Goal: Contribute content: Contribute content

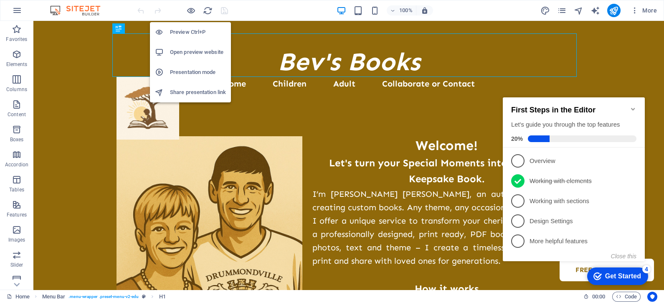
click at [186, 31] on h6 "Preview Ctrl+P" at bounding box center [198, 32] width 56 height 10
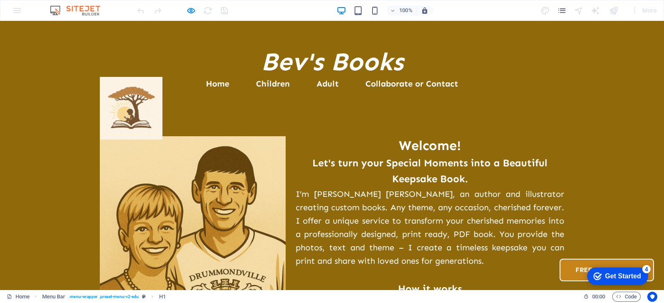
click at [559, 258] on link "Free Downloads" at bounding box center [606, 269] width 94 height 23
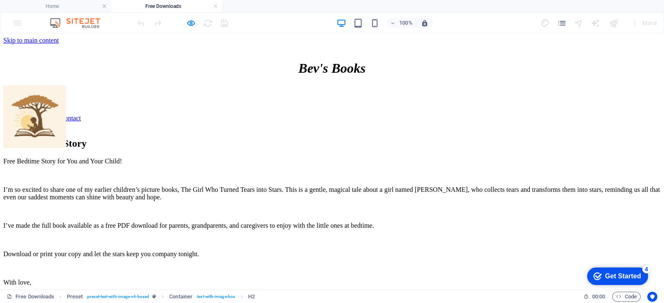
click at [505, 98] on nav "Home Children Adult Collaborate or Contact Free Downloads" at bounding box center [331, 111] width 657 height 38
click at [188, 22] on icon "button" at bounding box center [191, 23] width 10 height 10
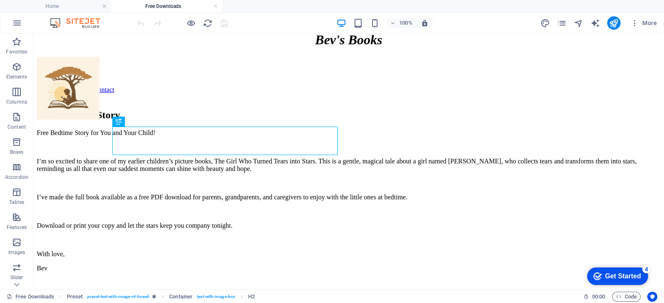
scroll to position [20, 0]
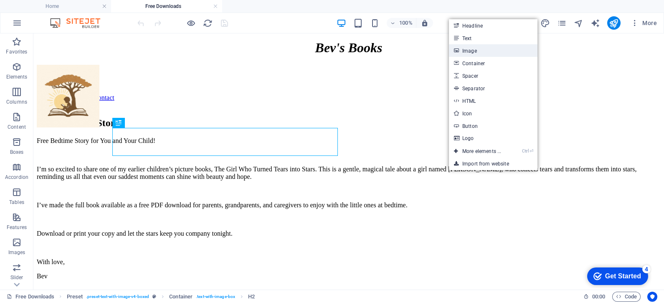
click at [476, 51] on link "Image" at bounding box center [493, 50] width 88 height 13
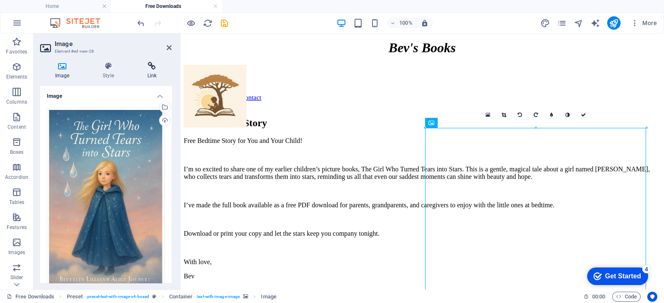
click at [152, 65] on icon at bounding box center [151, 66] width 39 height 8
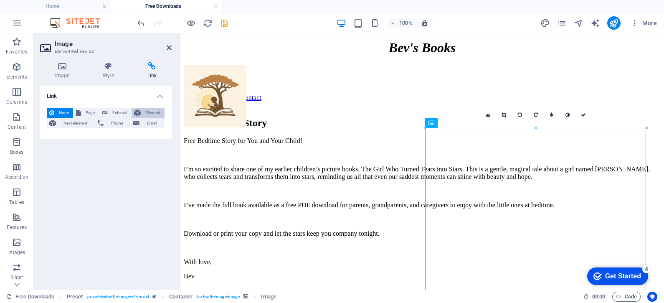
click at [146, 111] on span "Element" at bounding box center [152, 113] width 19 height 10
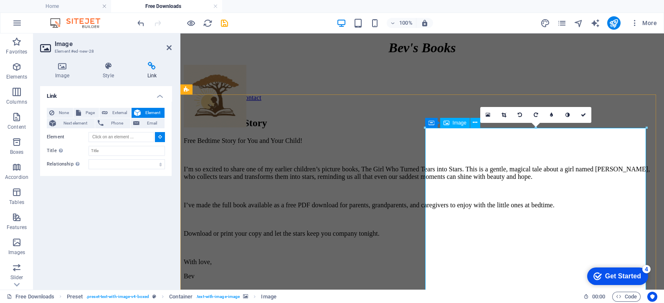
type input "#ed-new-28"
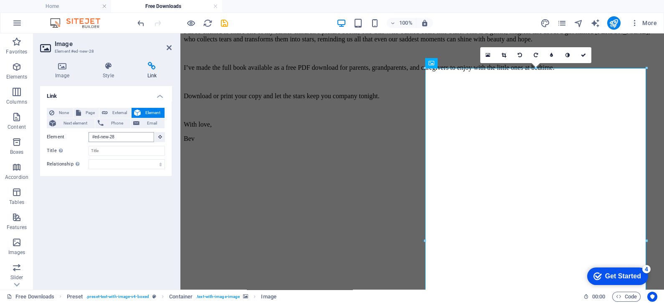
scroll to position [159, 0]
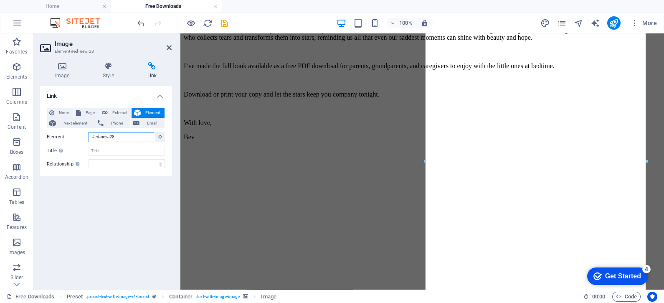
click at [119, 136] on input "#ed-new-28" at bounding box center [121, 137] width 66 height 10
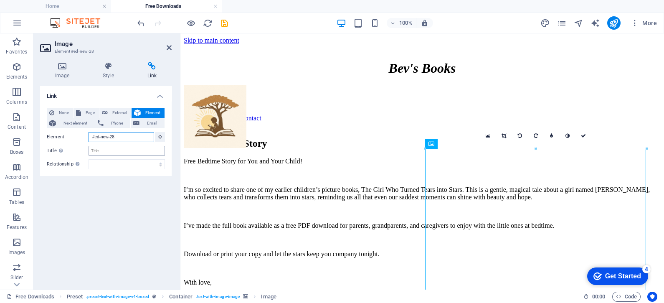
scroll to position [20, 0]
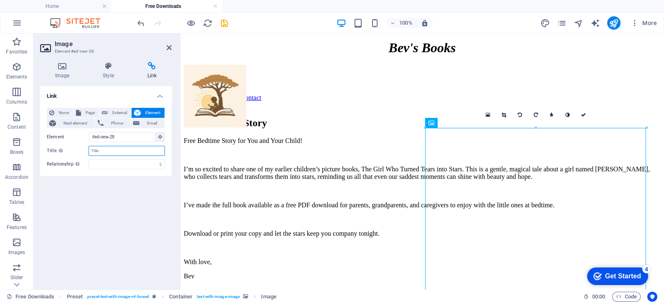
click at [110, 148] on input "Title Additional link description, should not be the same as the link text. The…" at bounding box center [126, 151] width 76 height 10
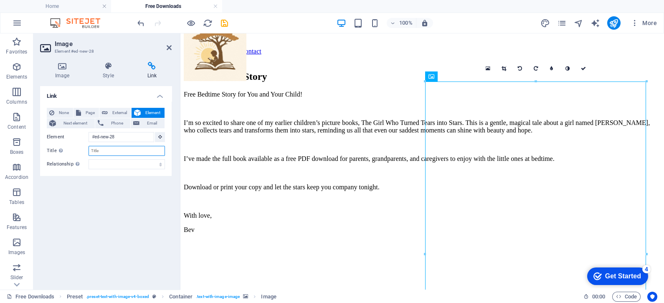
scroll to position [66, 0]
click at [580, 65] on link at bounding box center [583, 69] width 16 height 16
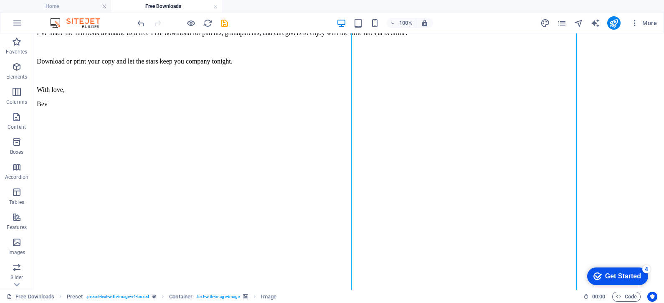
scroll to position [212, 0]
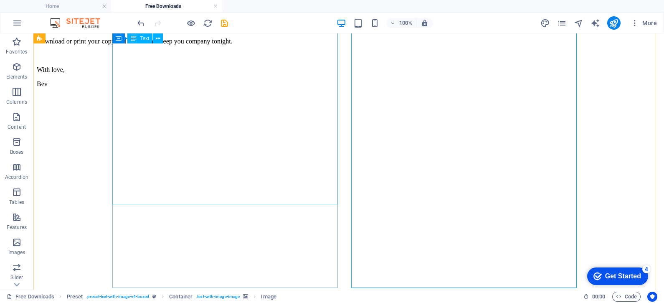
click at [132, 88] on div "Free Bedtime Story for You and Your Child! I’m so excited to share one of my ea…" at bounding box center [349, 16] width 624 height 143
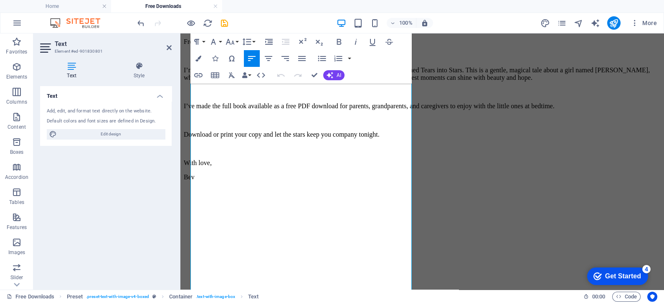
scroll to position [140, 0]
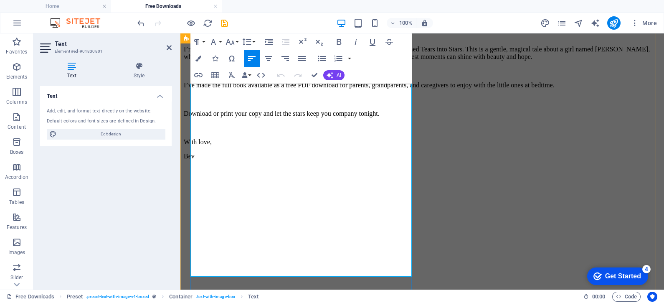
click at [205, 103] on p at bounding box center [422, 100] width 477 height 8
click at [345, 89] on p "I’ve made the full book available as a free PDF download for parents, grandpare…" at bounding box center [422, 85] width 477 height 8
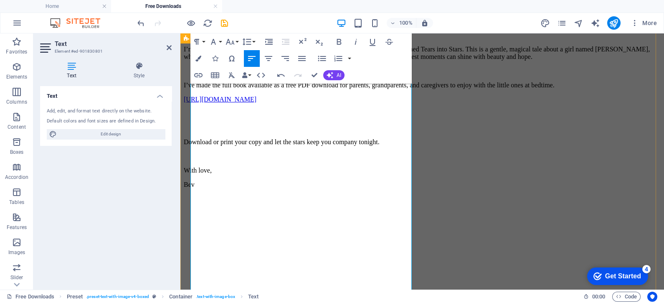
click at [345, 89] on p "I’ve made the full book available as a free PDF download for parents, grandpare…" at bounding box center [422, 85] width 477 height 8
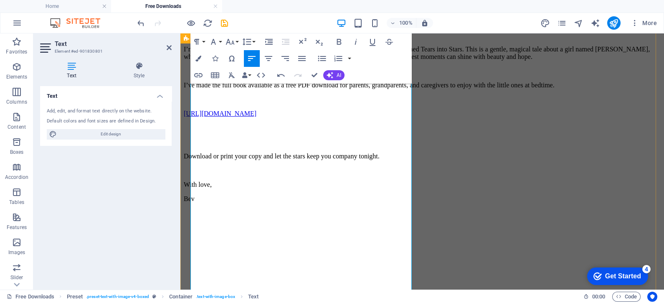
click at [192, 103] on p "​" at bounding box center [422, 100] width 477 height 8
click at [191, 103] on p "​" at bounding box center [422, 100] width 477 height 8
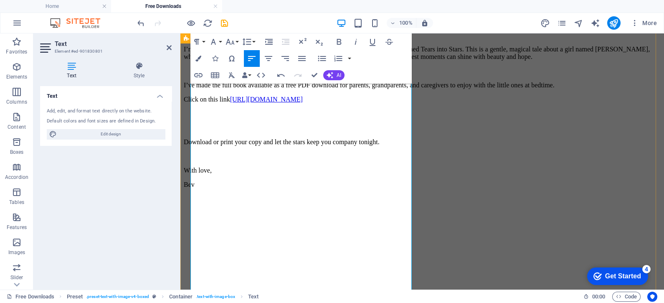
click at [220, 117] on p "​" at bounding box center [422, 114] width 477 height 8
click at [192, 145] on span "Download or print your copy and let the stars keep you company tonight." at bounding box center [282, 141] width 196 height 7
click at [195, 145] on span "Download or print your copy and let the stars keep you company tonight." at bounding box center [282, 141] width 196 height 7
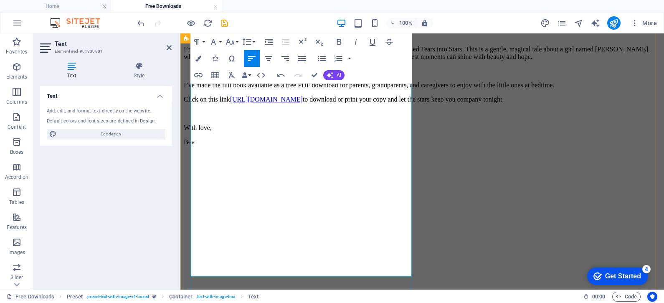
click at [190, 103] on span "Click on this link" at bounding box center [207, 99] width 46 height 7
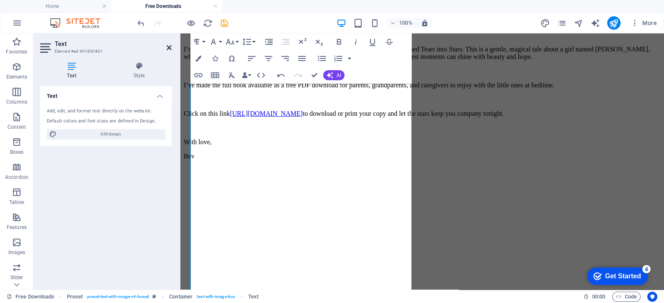
click at [169, 46] on icon at bounding box center [169, 47] width 5 height 7
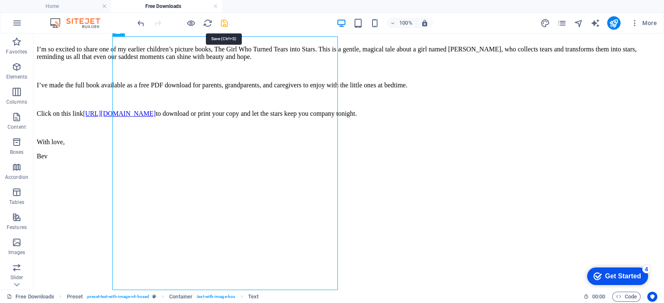
click at [224, 22] on icon "save" at bounding box center [225, 23] width 10 height 10
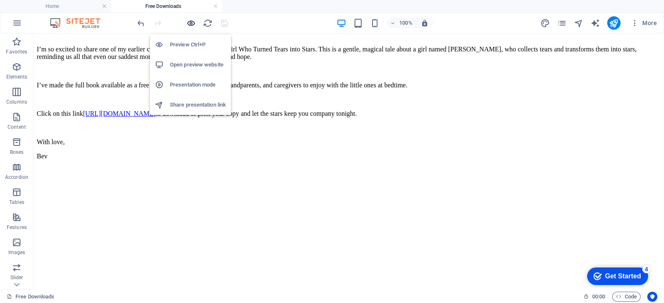
click at [188, 21] on icon "button" at bounding box center [191, 23] width 10 height 10
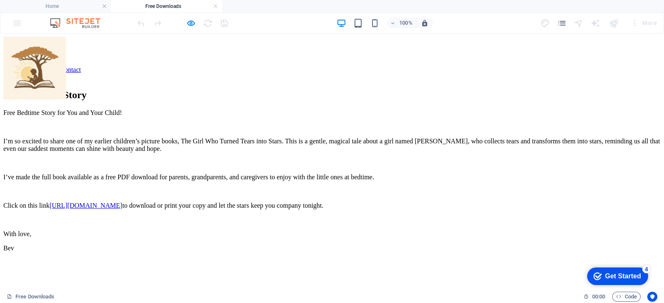
scroll to position [0, 0]
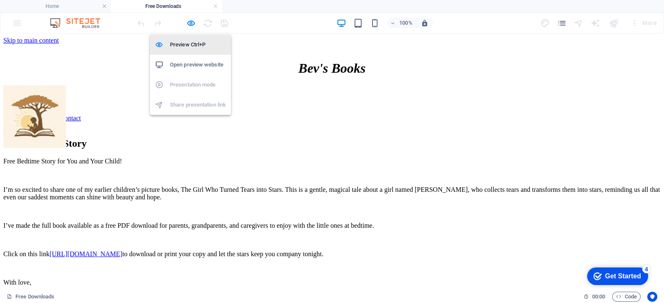
click at [185, 46] on h6 "Preview Ctrl+P" at bounding box center [198, 45] width 56 height 10
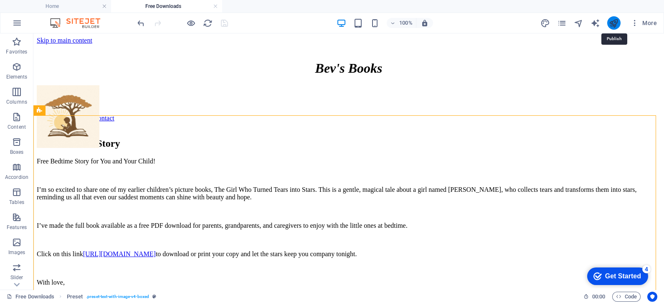
click at [615, 23] on icon "publish" at bounding box center [614, 23] width 10 height 10
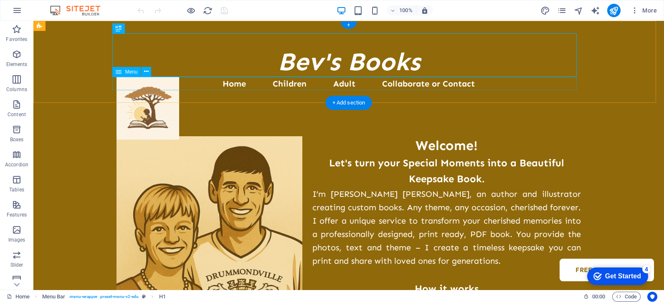
click at [526, 86] on nav "Home Children Adult Collaborate or Contact Free Downloads" at bounding box center [348, 83] width 464 height 13
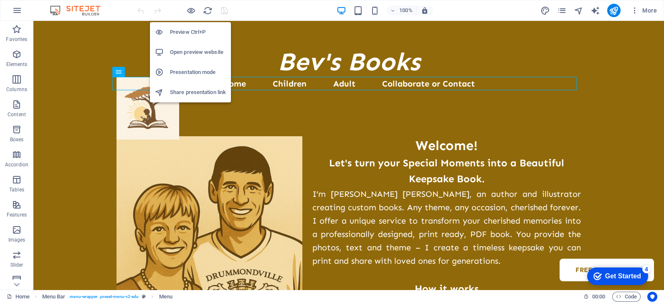
click at [192, 30] on h6 "Preview Ctrl+P" at bounding box center [198, 32] width 56 height 10
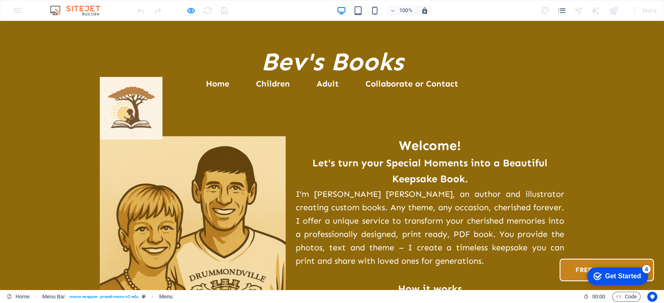
click at [559, 258] on link "Free Downloads" at bounding box center [606, 269] width 94 height 23
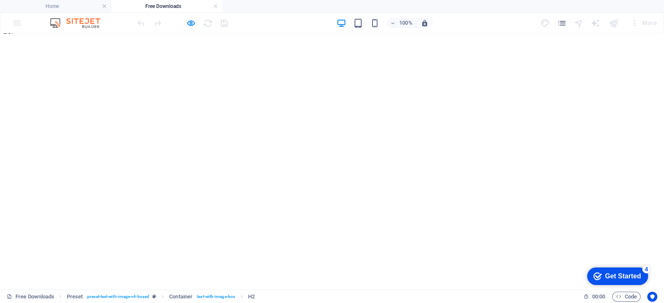
scroll to position [271, 0]
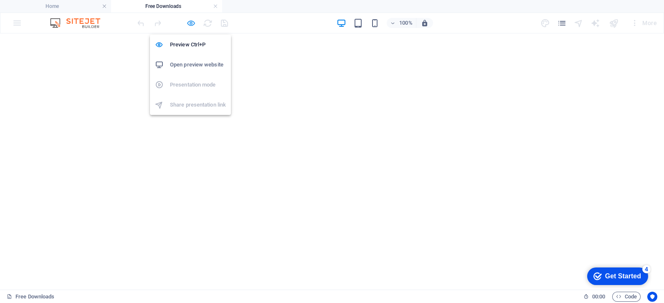
click at [190, 22] on icon "button" at bounding box center [191, 23] width 10 height 10
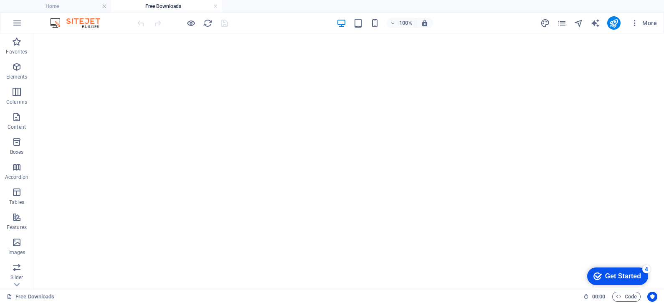
scroll to position [324, 0]
click at [342, 213] on div "+ Add section" at bounding box center [349, 209] width 46 height 14
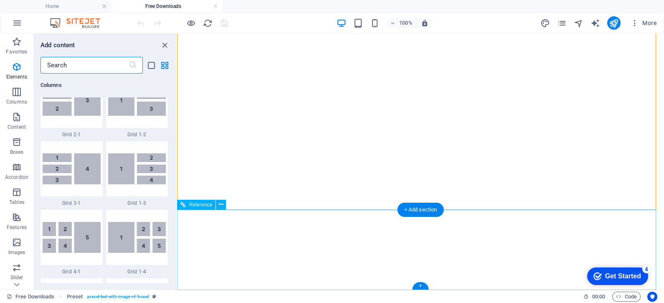
scroll to position [1461, 0]
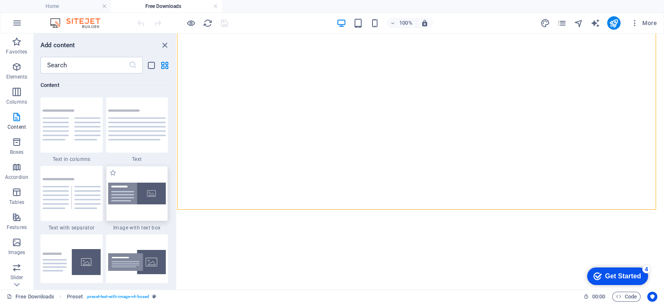
click at [131, 199] on img at bounding box center [137, 193] width 58 height 22
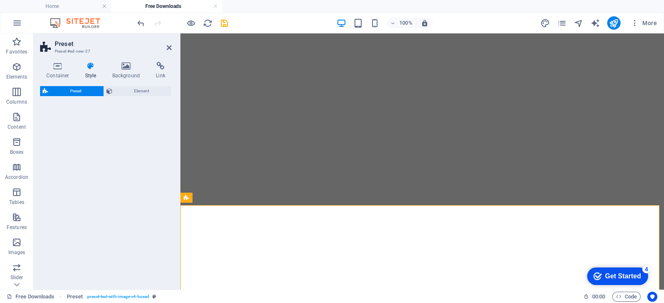
select select "rem"
select select "px"
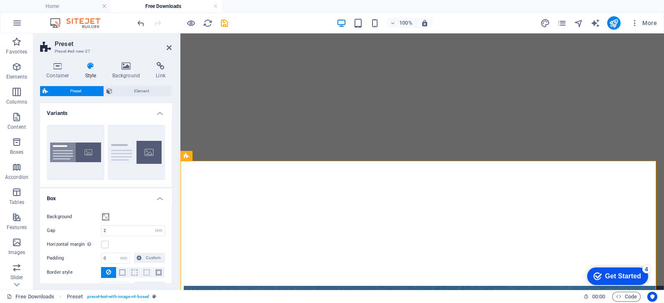
scroll to position [387, 0]
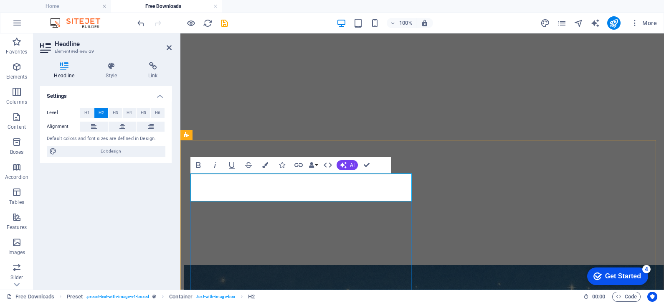
drag, startPoint x: 342, startPoint y: 192, endPoint x: 192, endPoint y: 192, distance: 150.7
click at [263, 165] on icon "button" at bounding box center [265, 165] width 6 height 6
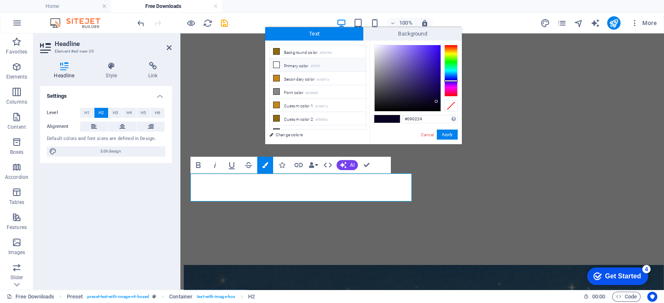
click at [276, 63] on icon at bounding box center [276, 65] width 6 height 6
type input "#ffffff"
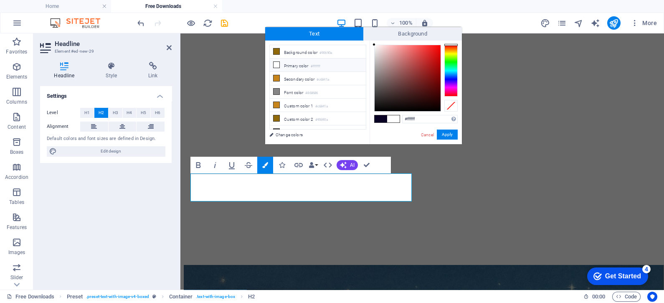
click at [397, 119] on span at bounding box center [393, 118] width 13 height 7
click at [453, 135] on button "Apply" at bounding box center [447, 134] width 21 height 10
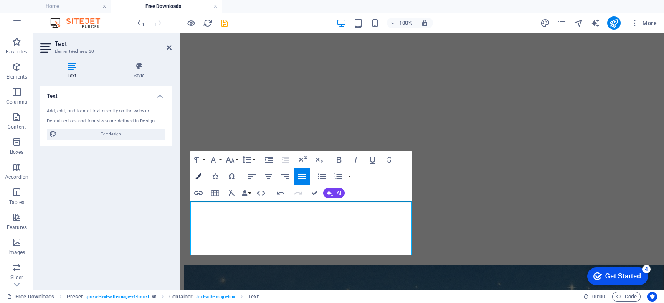
click at [197, 174] on icon "button" at bounding box center [198, 176] width 6 height 6
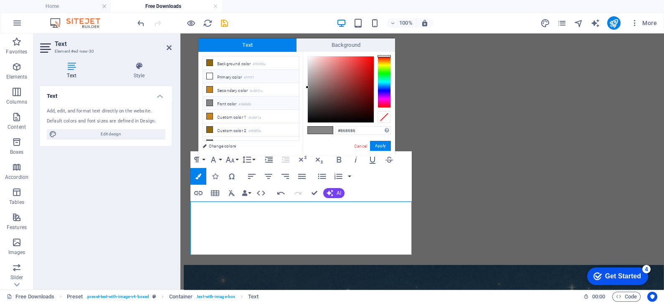
click at [209, 76] on icon at bounding box center [210, 76] width 6 height 6
type input "#ffffff"
click at [209, 76] on icon at bounding box center [210, 76] width 6 height 6
click at [386, 144] on button "Apply" at bounding box center [380, 146] width 21 height 10
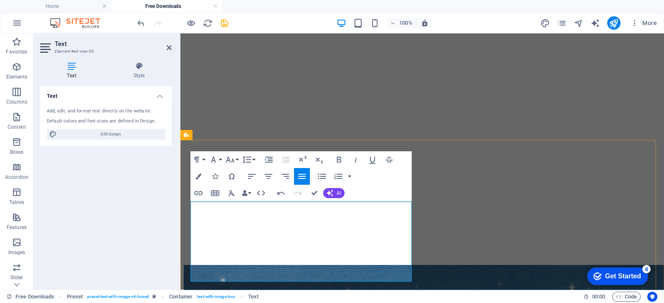
scroll to position [390, 0]
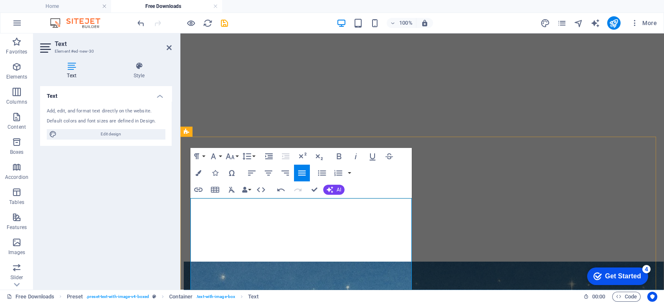
drag, startPoint x: 296, startPoint y: 262, endPoint x: 302, endPoint y: 285, distance: 23.7
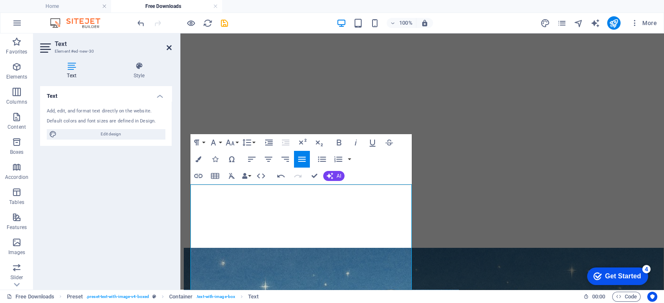
click at [167, 48] on icon at bounding box center [169, 47] width 5 height 7
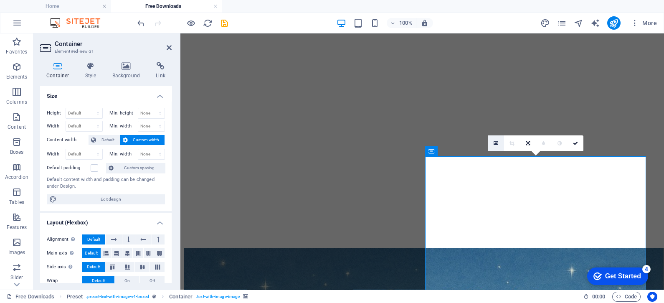
click at [497, 142] on icon at bounding box center [495, 143] width 5 height 6
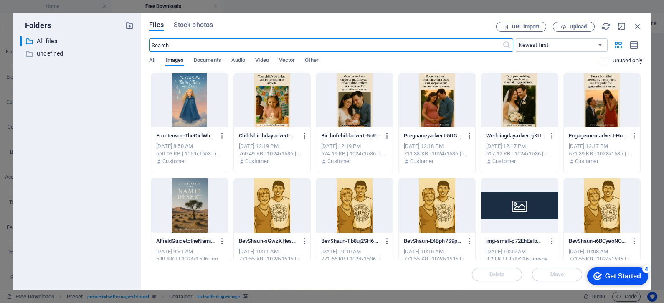
scroll to position [640, 0]
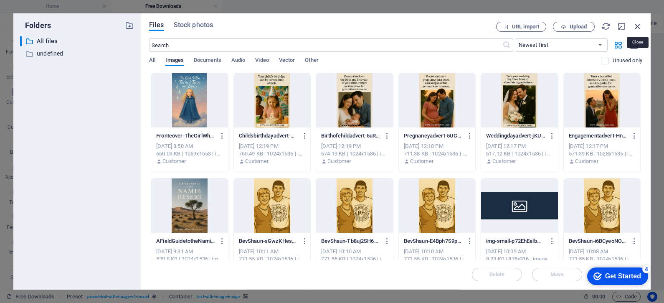
click at [637, 23] on icon "button" at bounding box center [637, 26] width 9 height 9
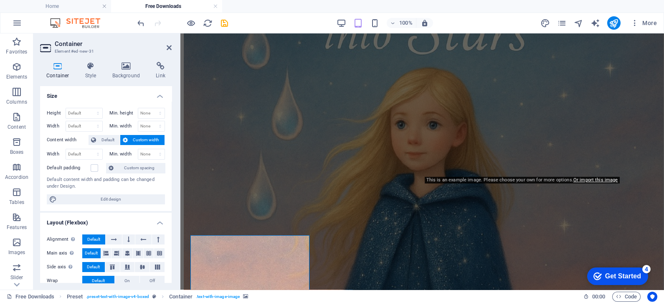
scroll to position [532, 0]
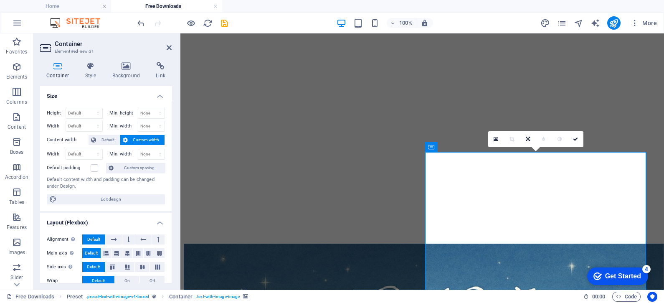
scroll to position [407, 0]
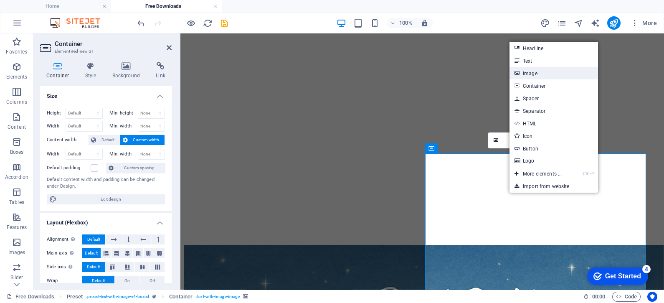
click at [529, 73] on link "Image" at bounding box center [553, 73] width 88 height 13
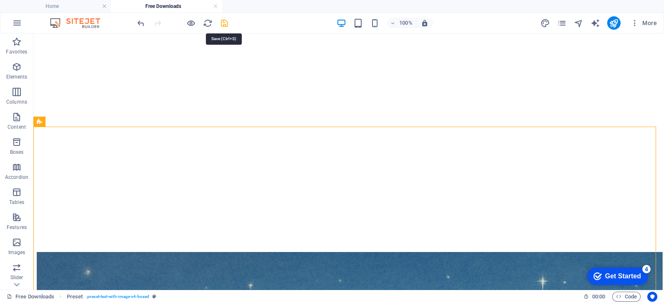
click at [226, 21] on icon "save" at bounding box center [225, 23] width 10 height 10
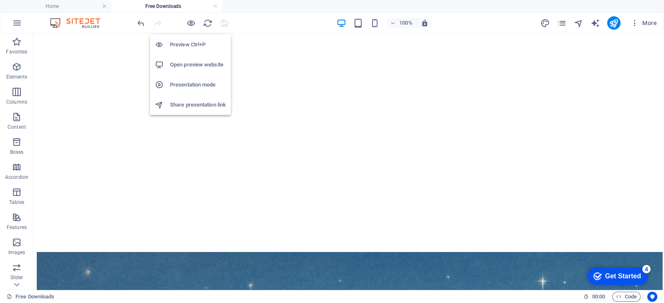
click at [183, 44] on h6 "Preview Ctrl+P" at bounding box center [198, 45] width 56 height 10
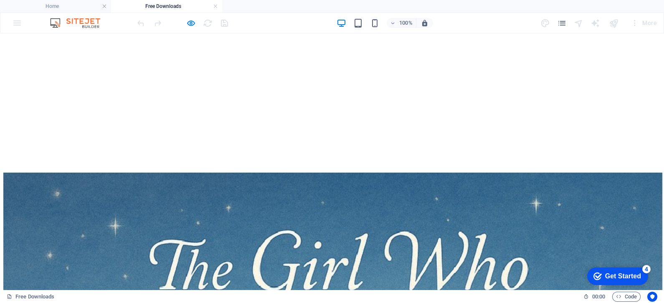
scroll to position [485, 0]
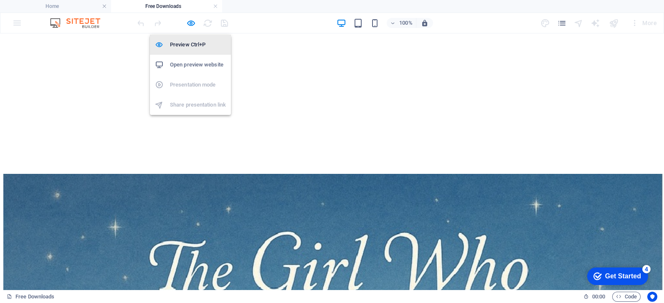
click at [187, 43] on h6 "Preview Ctrl+P" at bounding box center [198, 45] width 56 height 10
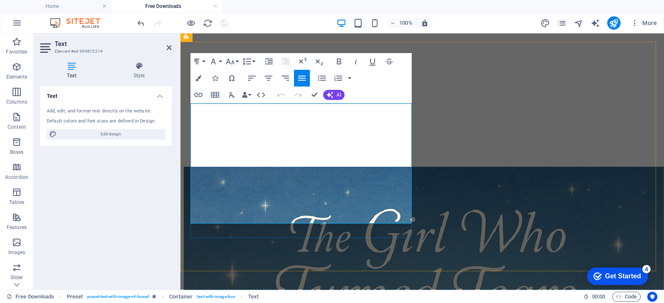
click at [169, 48] on icon at bounding box center [169, 47] width 5 height 7
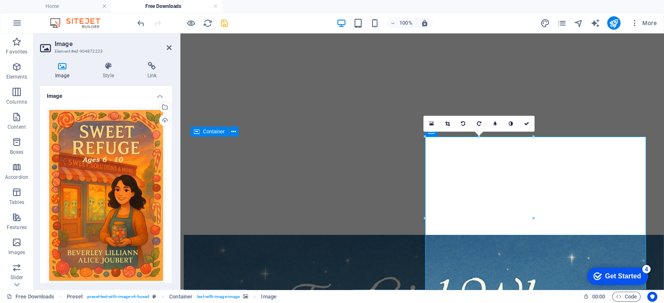
scroll to position [402, 0]
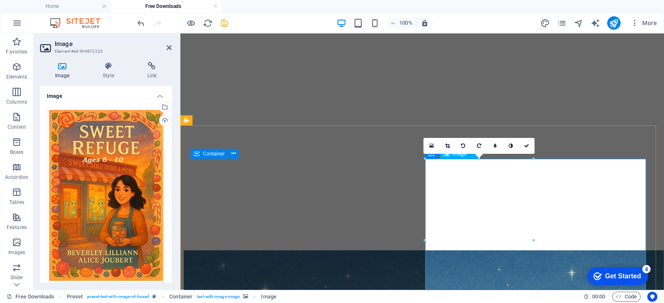
click at [150, 192] on div "Drag files here, click to choose files or select files from Files or our free s…" at bounding box center [106, 195] width 118 height 175
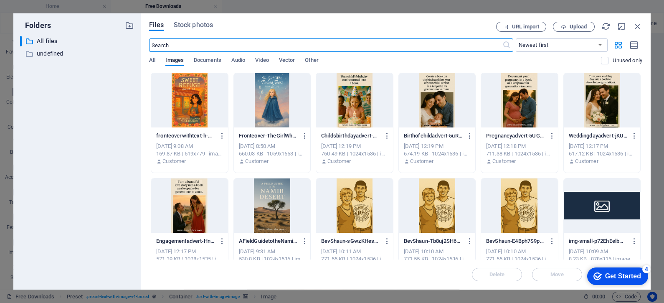
scroll to position [688, 0]
click at [637, 25] on icon "button" at bounding box center [637, 26] width 9 height 9
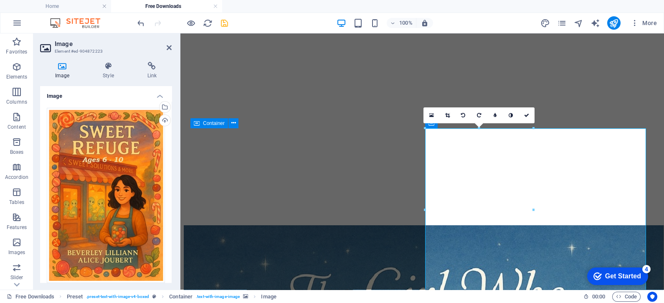
scroll to position [422, 0]
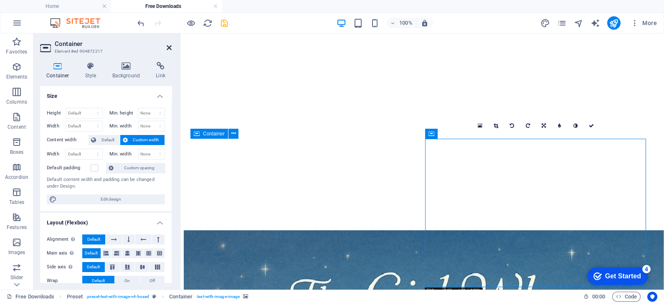
click at [168, 47] on icon at bounding box center [169, 47] width 5 height 7
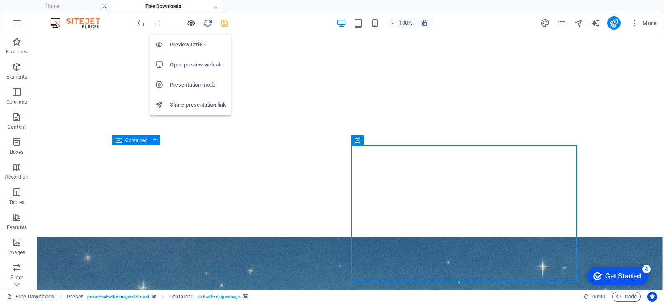
click at [190, 23] on icon "button" at bounding box center [191, 23] width 10 height 10
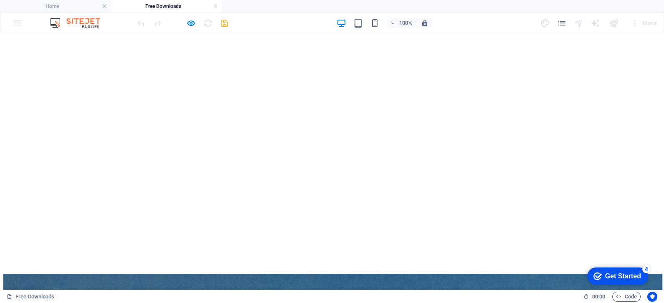
scroll to position [388, 0]
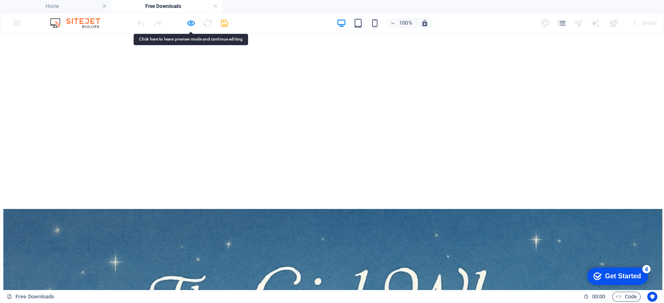
scroll to position [451, 0]
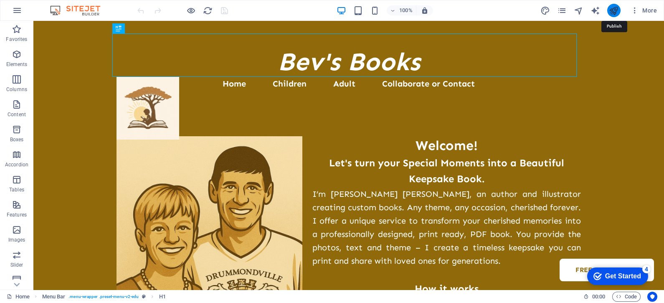
click at [617, 7] on icon "publish" at bounding box center [614, 11] width 10 height 10
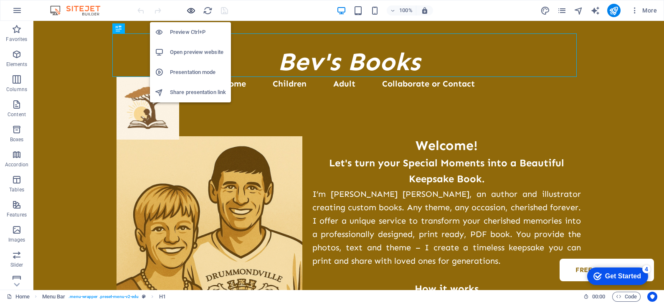
click at [188, 9] on icon "button" at bounding box center [191, 11] width 10 height 10
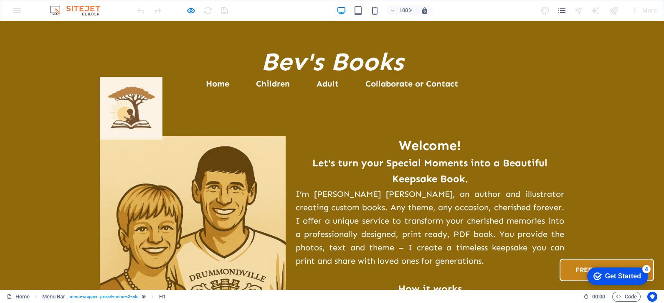
click at [559, 258] on link "Free Downloads" at bounding box center [606, 269] width 94 height 23
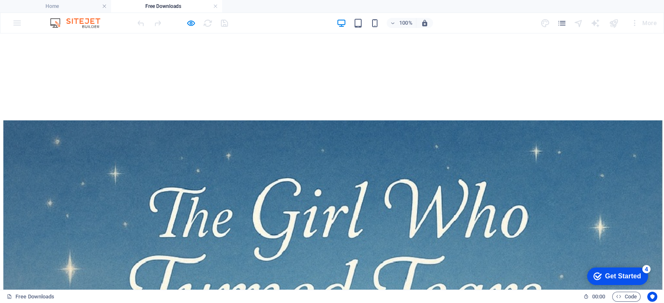
scroll to position [534, 0]
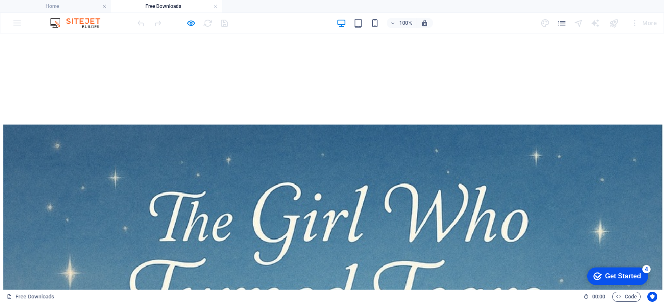
click at [191, 20] on icon "button" at bounding box center [191, 23] width 10 height 10
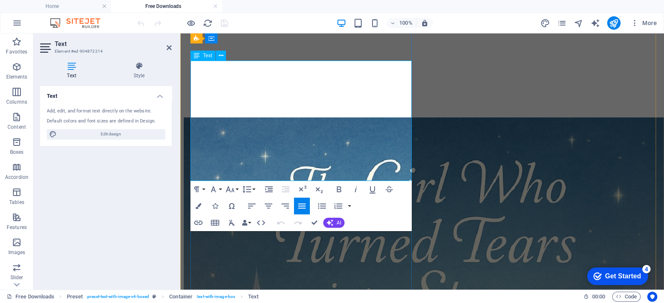
scroll to position [528, 0]
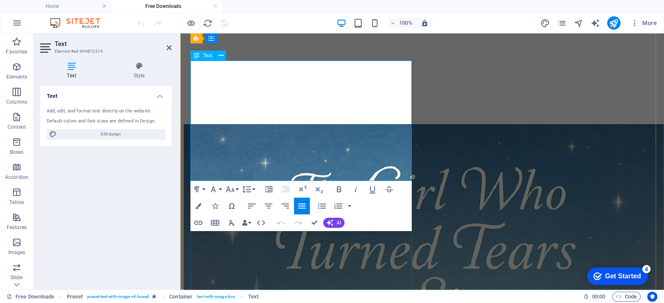
click at [169, 46] on icon at bounding box center [169, 47] width 5 height 7
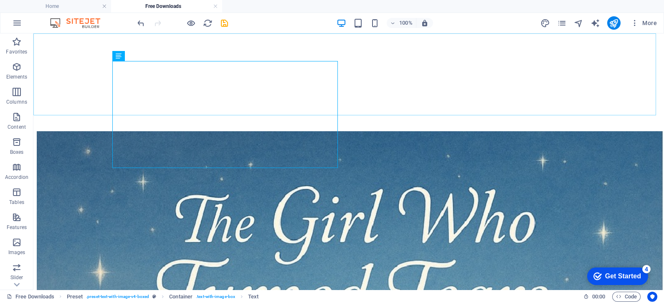
scroll to position [534, 0]
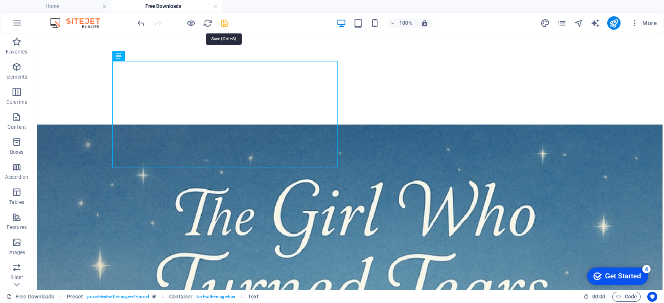
click at [226, 21] on icon "save" at bounding box center [225, 23] width 10 height 10
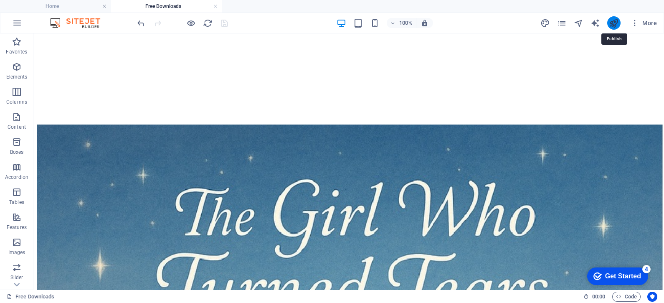
click at [612, 23] on icon "publish" at bounding box center [614, 23] width 10 height 10
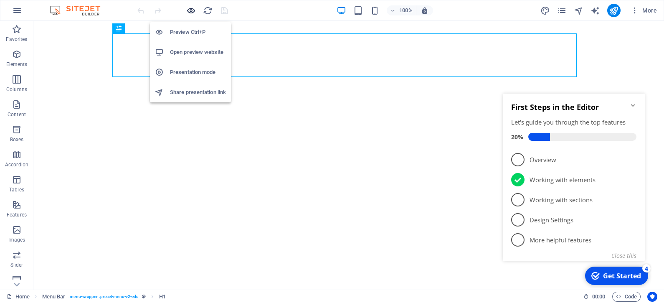
click at [190, 10] on icon "button" at bounding box center [191, 11] width 10 height 10
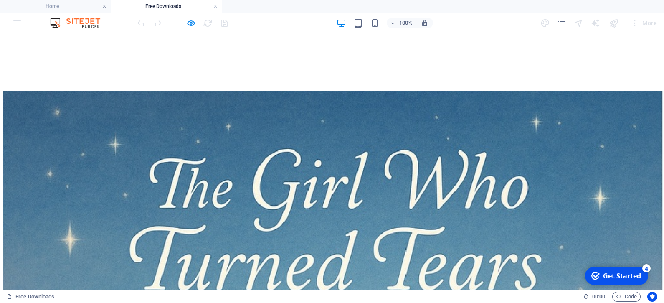
scroll to position [522, 0]
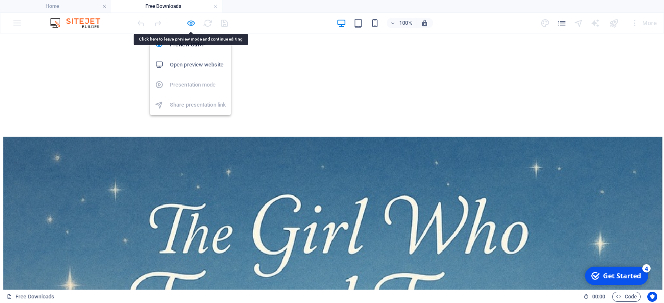
click at [188, 23] on icon "button" at bounding box center [191, 23] width 10 height 10
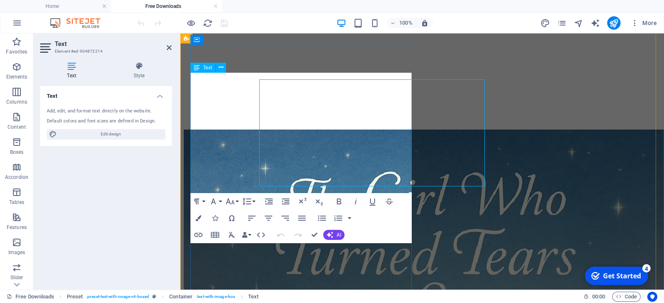
scroll to position [516, 0]
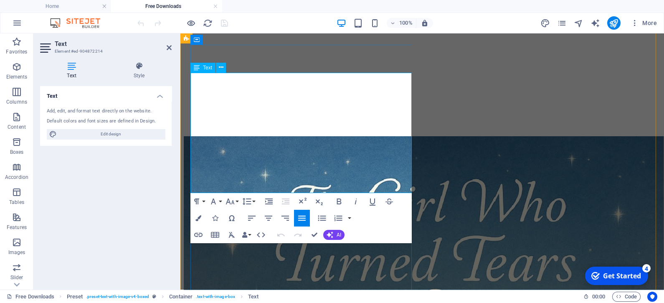
click at [253, 152] on icon "button" at bounding box center [252, 151] width 10 height 10
click at [169, 44] on icon at bounding box center [169, 47] width 5 height 7
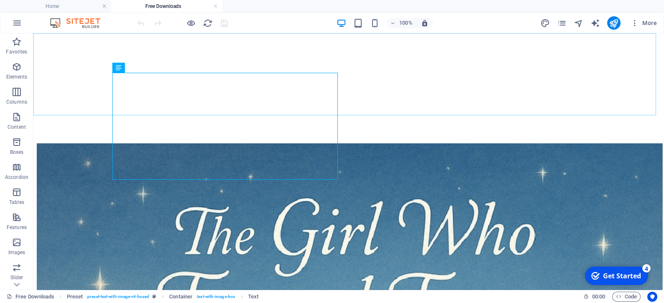
scroll to position [522, 0]
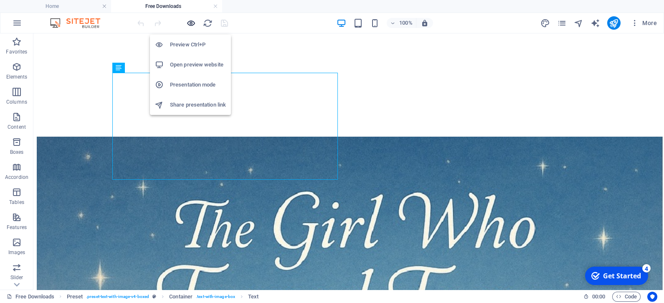
click at [190, 20] on icon "button" at bounding box center [191, 23] width 10 height 10
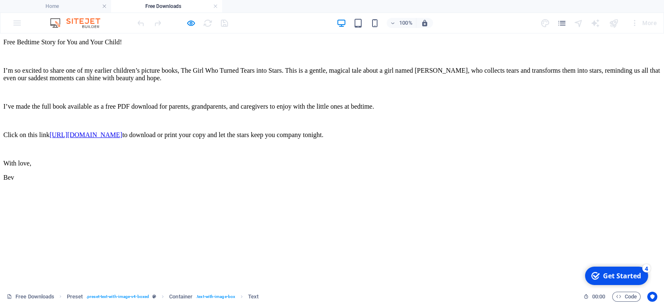
scroll to position [98, 0]
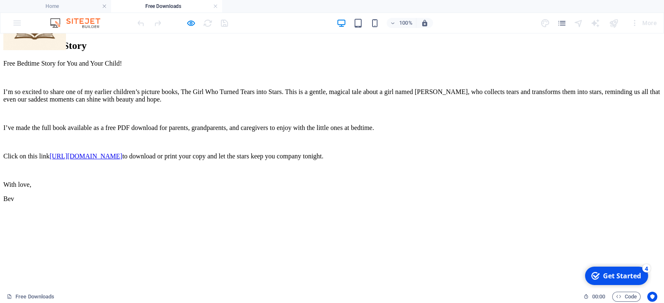
click at [122, 159] on link "[URL][DOMAIN_NAME]" at bounding box center [86, 155] width 73 height 7
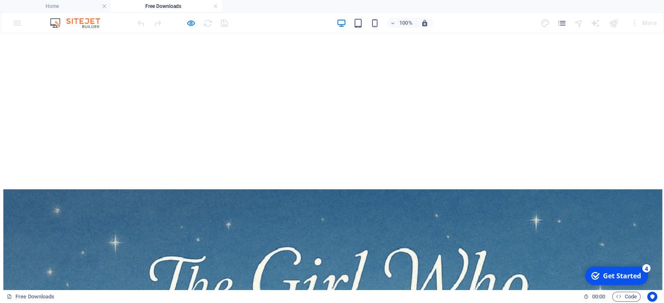
scroll to position [503, 0]
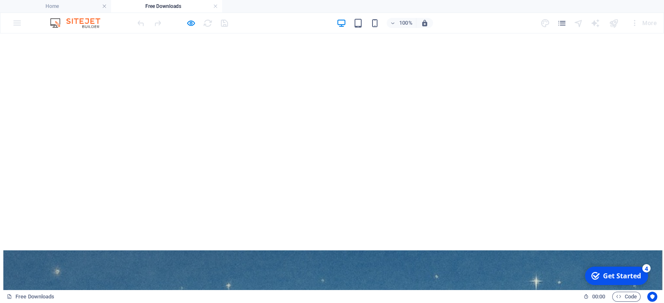
scroll to position [396, 0]
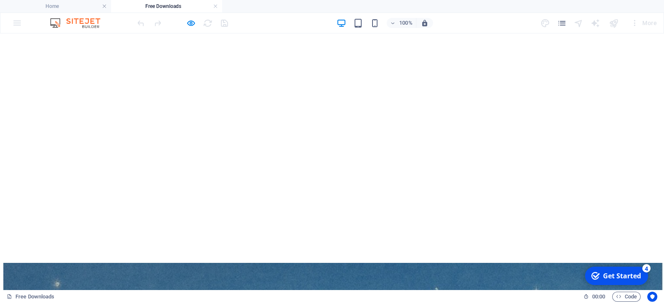
drag, startPoint x: 99, startPoint y: 202, endPoint x: 137, endPoint y: 205, distance: 37.6
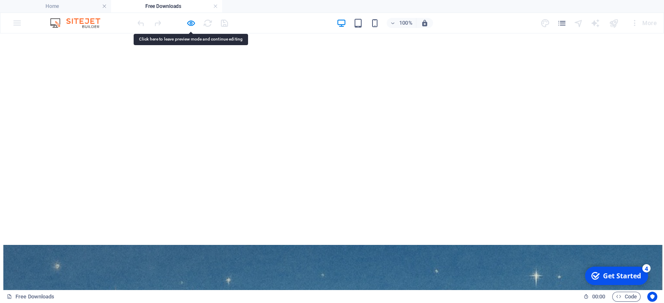
scroll to position [417, 0]
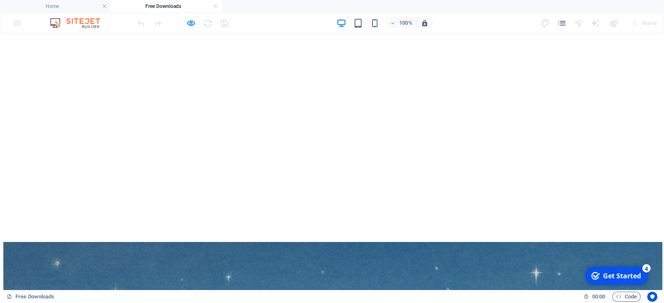
click at [189, 20] on icon "button" at bounding box center [191, 23] width 10 height 10
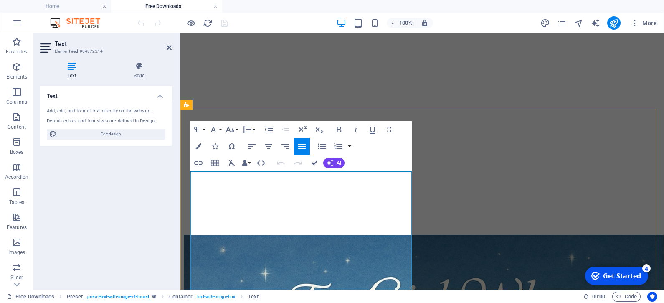
click at [169, 47] on icon at bounding box center [169, 47] width 5 height 7
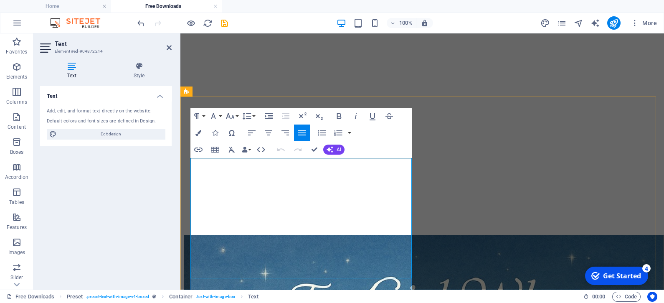
scroll to position [430, 0]
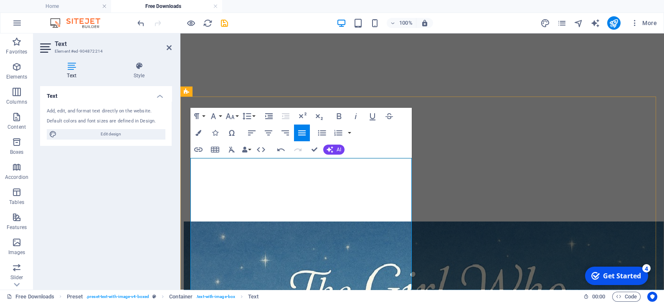
click at [168, 48] on icon at bounding box center [169, 47] width 5 height 7
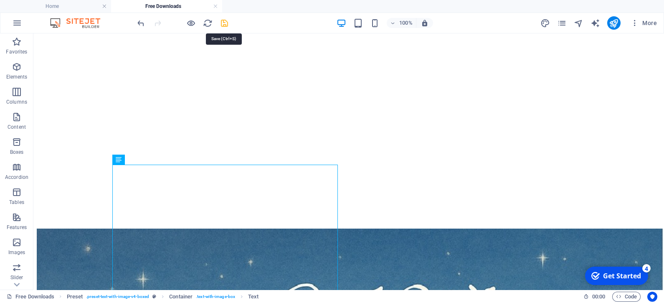
click at [224, 20] on icon "save" at bounding box center [225, 23] width 10 height 10
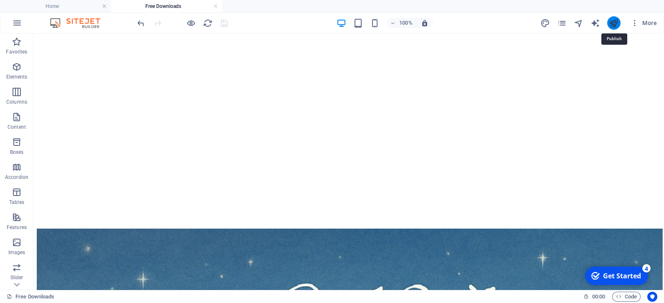
click at [614, 23] on icon "publish" at bounding box center [614, 23] width 10 height 10
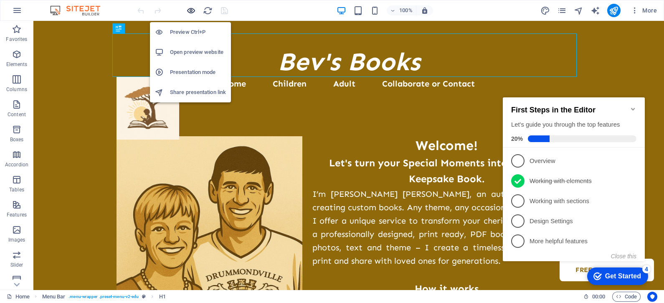
click at [189, 7] on icon "button" at bounding box center [191, 11] width 10 height 10
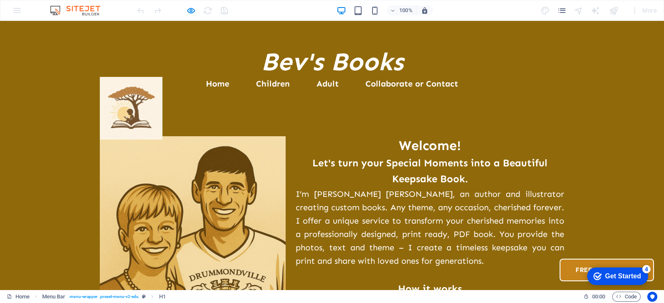
click at [559, 258] on link "Free Downloads" at bounding box center [606, 269] width 94 height 23
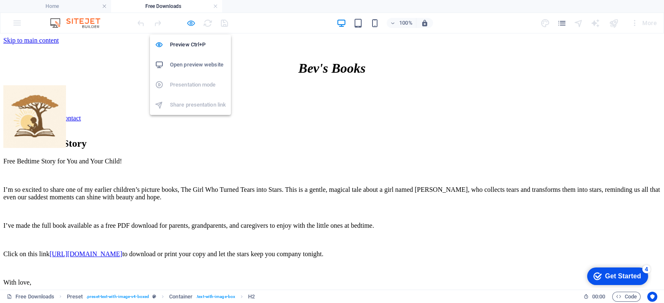
click at [190, 21] on icon "button" at bounding box center [191, 23] width 10 height 10
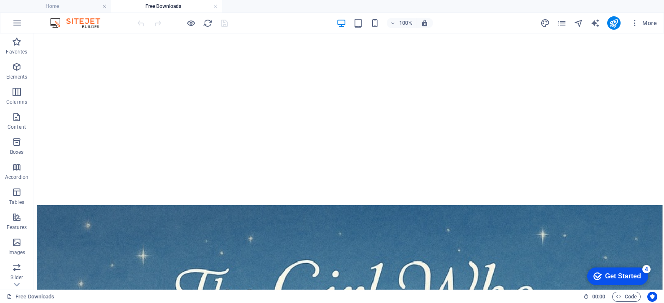
scroll to position [463, 0]
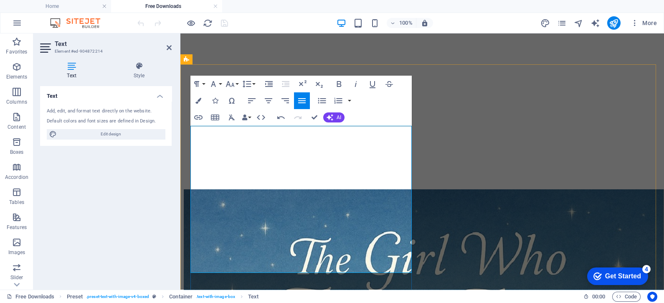
click at [253, 215] on icon "button" at bounding box center [252, 217] width 10 height 10
click at [168, 44] on icon at bounding box center [169, 47] width 5 height 7
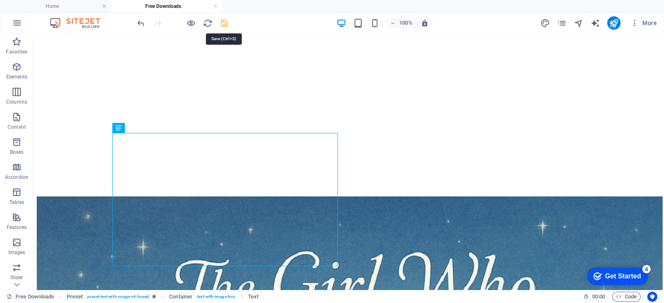
click at [225, 21] on icon "save" at bounding box center [225, 23] width 10 height 10
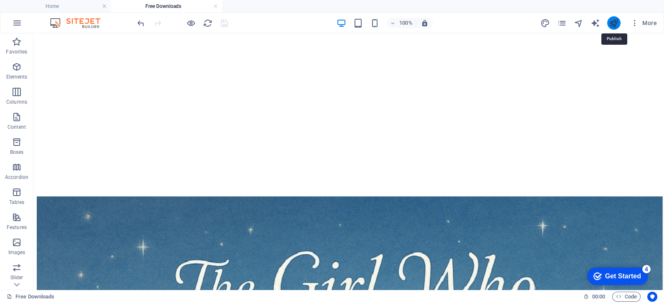
click at [614, 23] on icon "publish" at bounding box center [614, 23] width 10 height 10
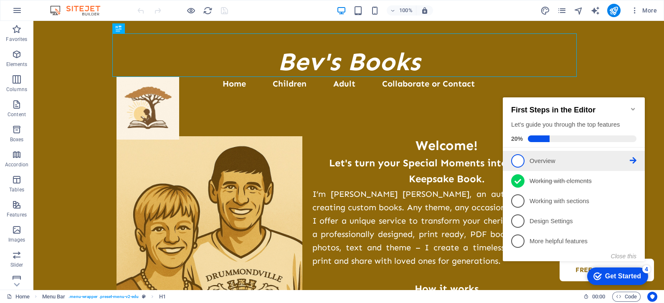
click at [634, 159] on icon at bounding box center [632, 160] width 7 height 7
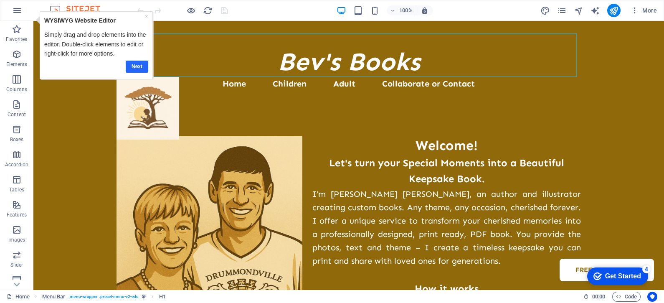
click at [134, 63] on link "Next" at bounding box center [137, 66] width 23 height 12
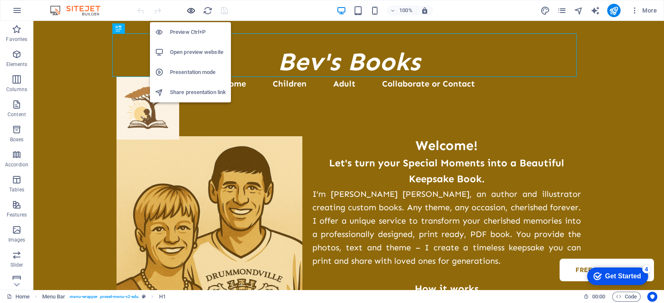
click at [188, 8] on icon "button" at bounding box center [191, 11] width 10 height 10
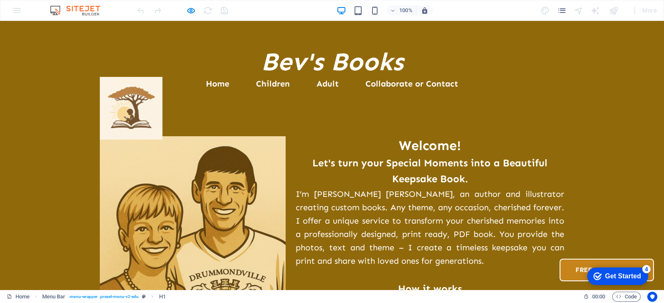
click at [559, 258] on link "Free Downloads" at bounding box center [606, 269] width 94 height 23
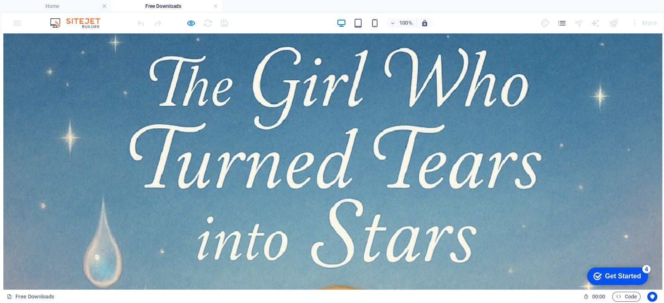
scroll to position [716, 0]
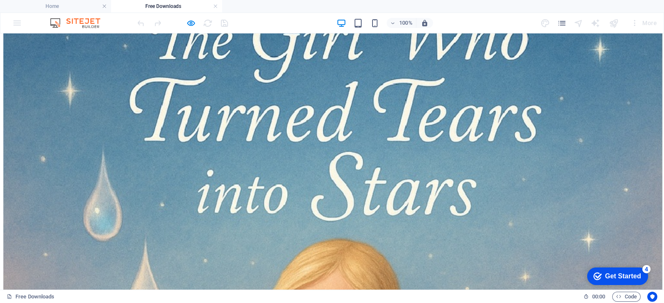
drag, startPoint x: 660, startPoint y: 74, endPoint x: 663, endPoint y: 324, distance: 249.6
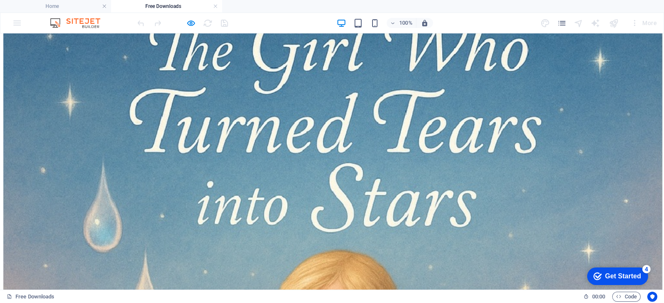
scroll to position [695, 0]
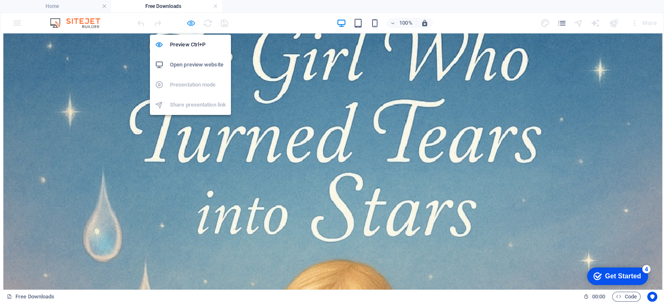
click at [190, 20] on icon "button" at bounding box center [191, 23] width 10 height 10
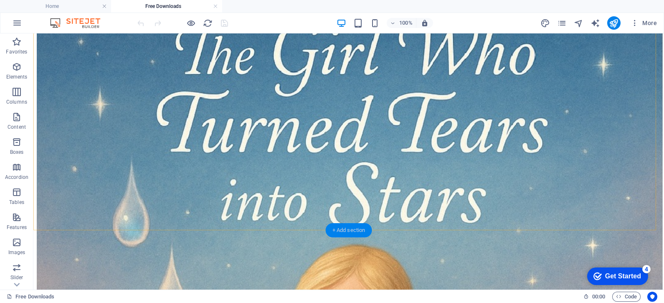
click at [350, 230] on div "+ Add section" at bounding box center [349, 230] width 46 height 14
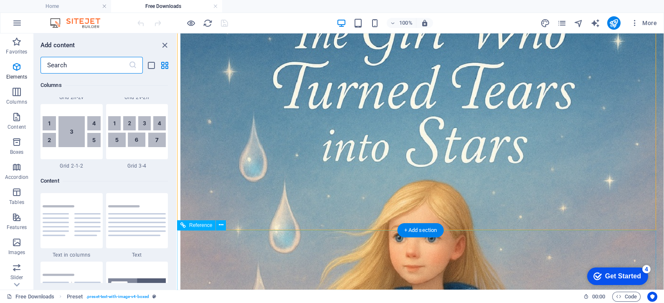
scroll to position [1461, 0]
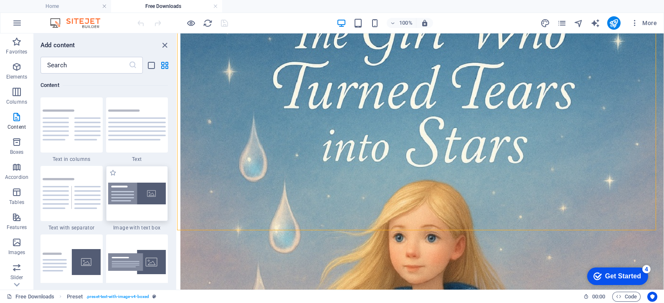
click at [131, 190] on img at bounding box center [137, 193] width 58 height 22
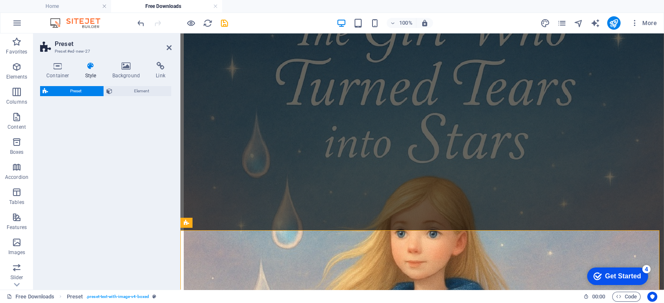
select select "rem"
select select "px"
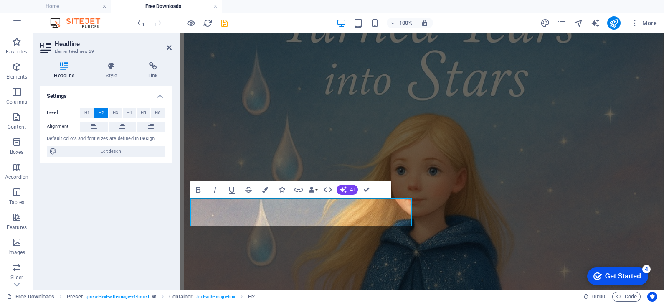
scroll to position [775, 0]
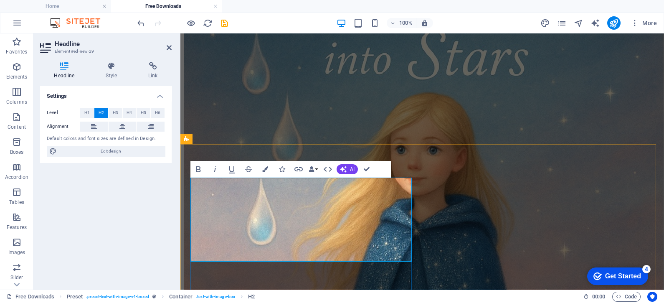
drag, startPoint x: 346, startPoint y: 247, endPoint x: 187, endPoint y: 189, distance: 169.4
click at [261, 170] on button "Colors" at bounding box center [265, 169] width 16 height 17
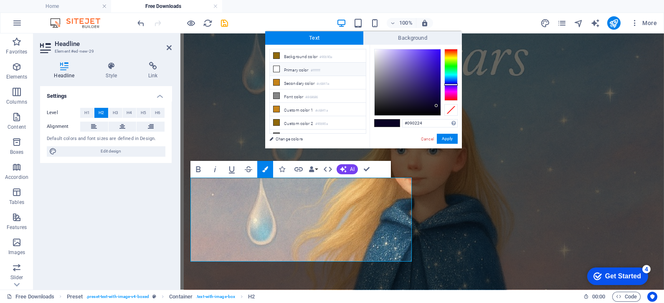
click at [276, 68] on icon at bounding box center [276, 69] width 6 height 6
type input "#ffffff"
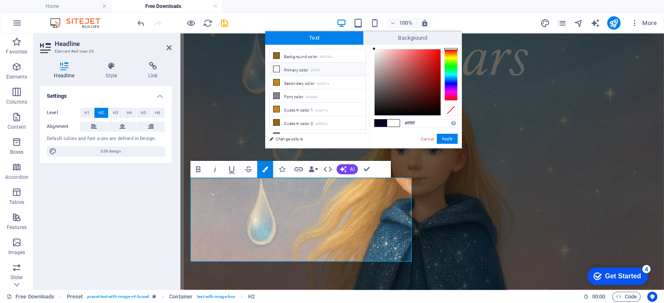
click at [395, 122] on span at bounding box center [393, 122] width 13 height 7
click at [450, 138] on button "Apply" at bounding box center [447, 139] width 21 height 10
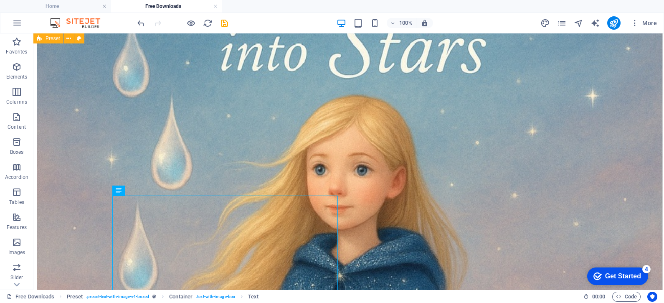
scroll to position [844, 0]
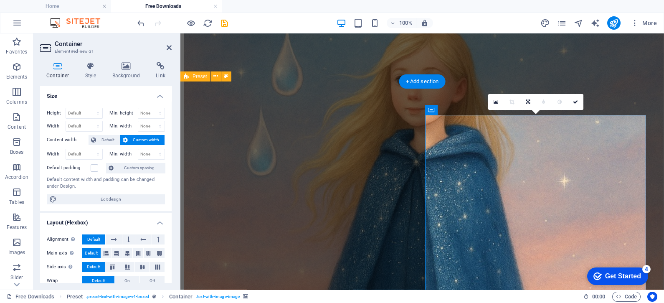
scroll to position [837, 0]
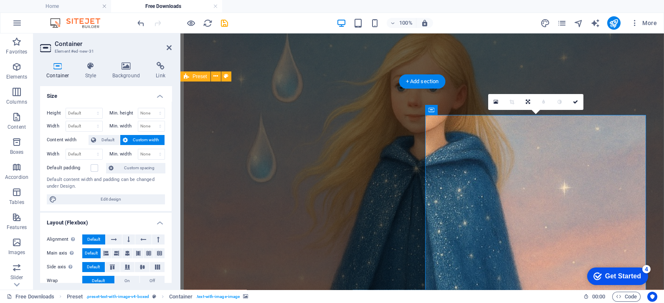
click at [169, 46] on icon at bounding box center [169, 47] width 5 height 7
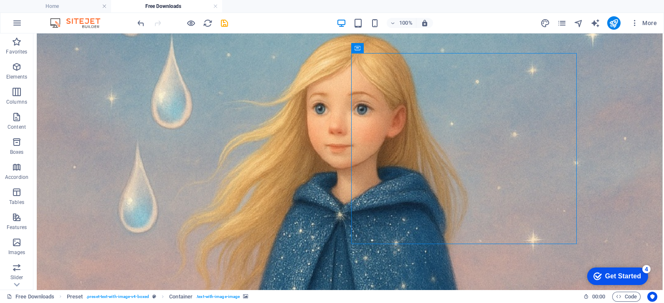
scroll to position [908, 0]
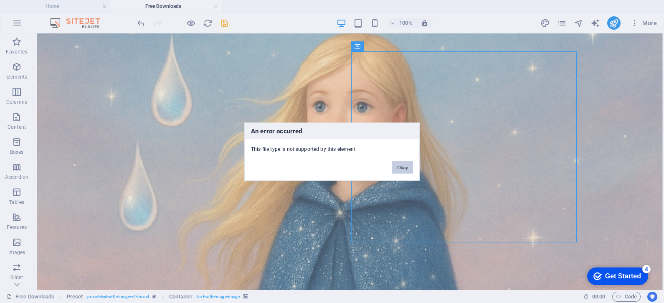
click at [397, 167] on button "Okay" at bounding box center [402, 167] width 21 height 13
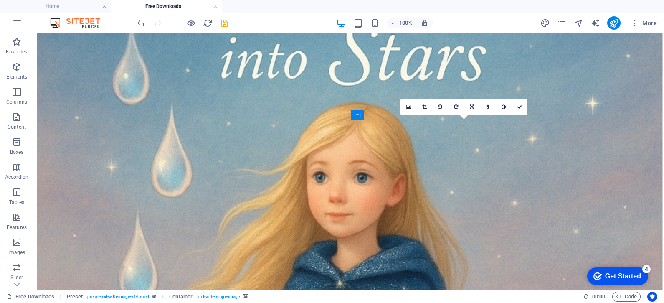
scroll to position [839, 0]
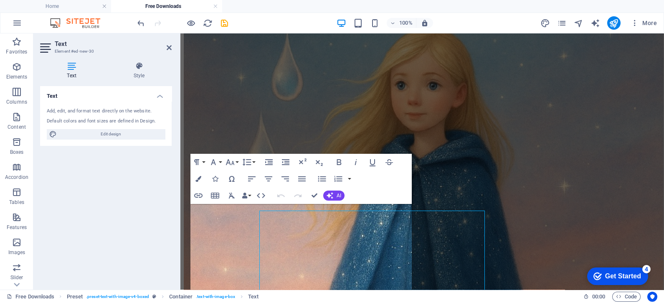
scroll to position [832, 0]
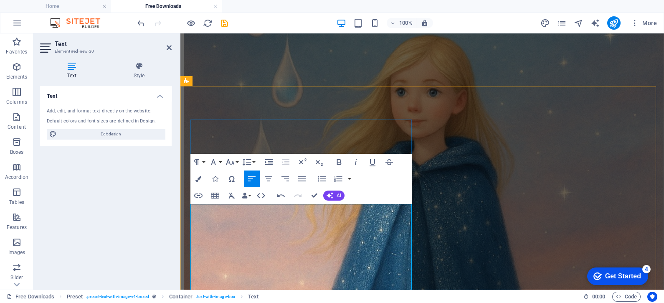
click at [200, 177] on icon "button" at bounding box center [198, 179] width 6 height 6
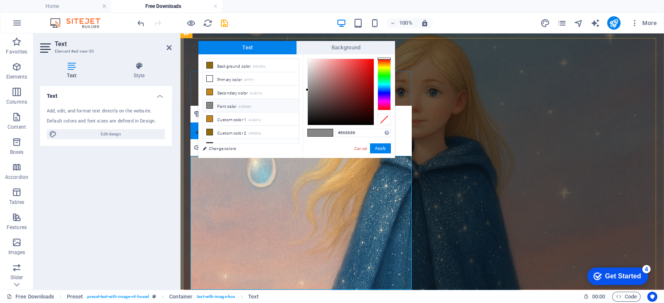
scroll to position [881, 0]
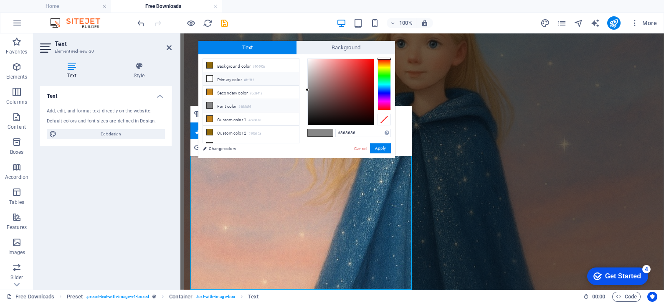
click at [231, 80] on li "Primary color #ffffff" at bounding box center [251, 78] width 96 height 13
type input "#ffffff"
click at [209, 78] on icon at bounding box center [210, 79] width 6 height 6
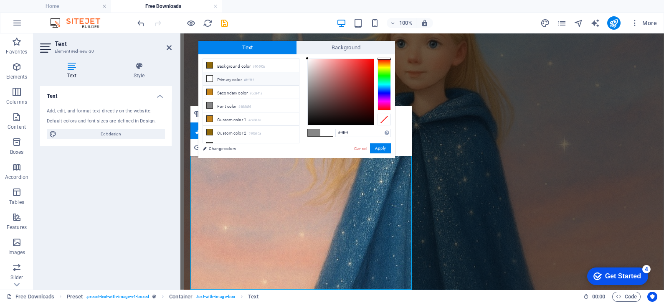
click at [209, 78] on icon at bounding box center [210, 79] width 6 height 6
click at [220, 78] on li "Primary color #ffffff" at bounding box center [251, 78] width 96 height 13
click at [326, 133] on span at bounding box center [326, 132] width 13 height 7
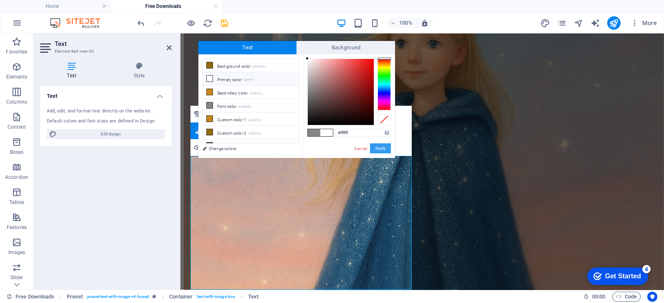
click at [386, 150] on button "Apply" at bounding box center [380, 148] width 21 height 10
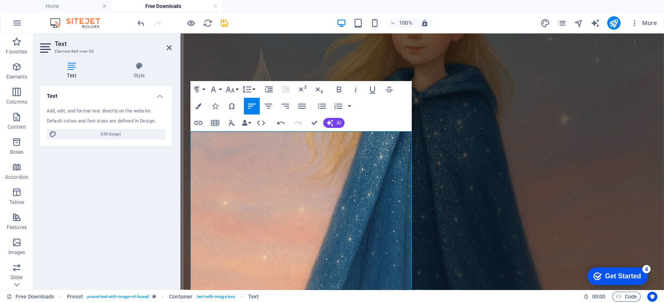
scroll to position [1034, 0]
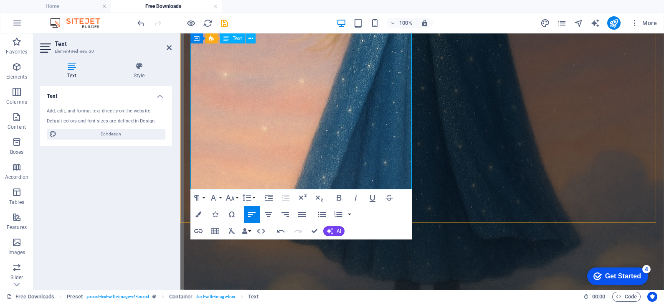
click at [246, 148] on icon "button" at bounding box center [248, 147] width 10 height 10
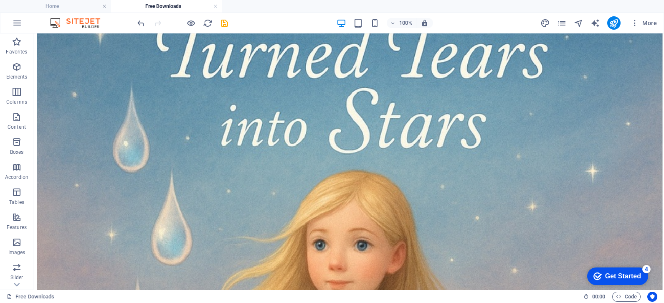
scroll to position [770, 0]
click at [225, 21] on icon "save" at bounding box center [225, 23] width 10 height 10
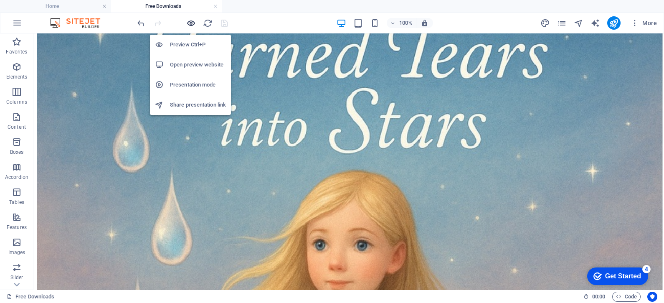
click at [190, 21] on icon "button" at bounding box center [191, 23] width 10 height 10
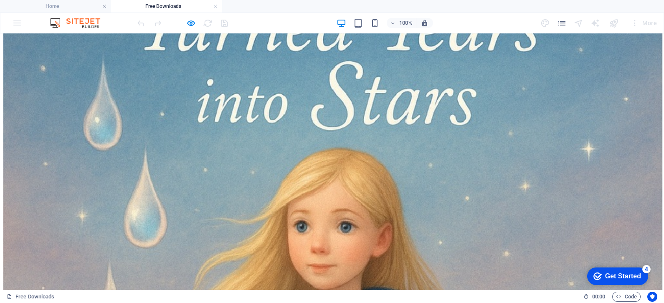
scroll to position [805, 0]
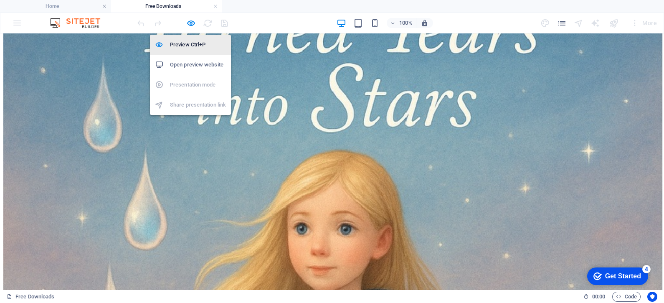
click at [192, 41] on h6 "Preview Ctrl+P" at bounding box center [198, 45] width 56 height 10
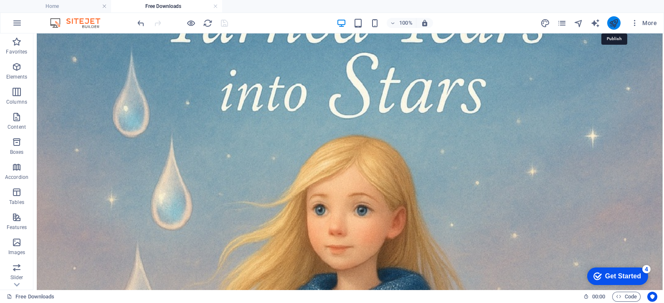
click at [614, 24] on icon "publish" at bounding box center [614, 23] width 10 height 10
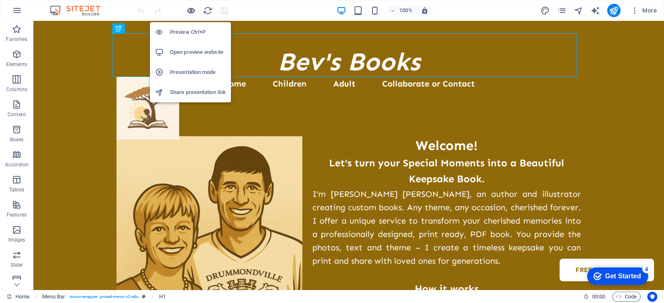
click at [190, 10] on icon "button" at bounding box center [191, 11] width 10 height 10
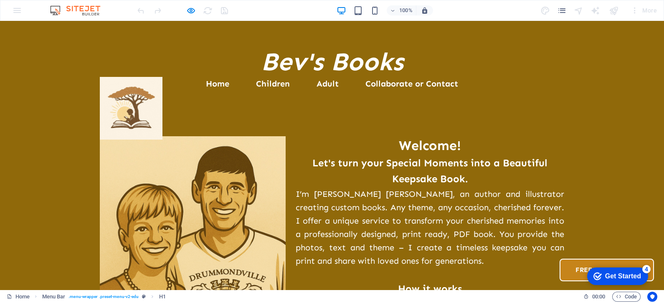
click at [559, 258] on link "Free Downloads" at bounding box center [606, 269] width 94 height 23
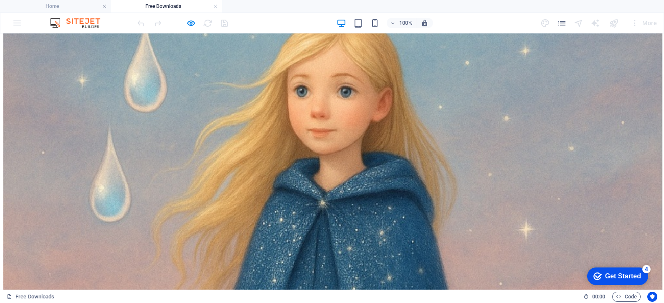
scroll to position [950, 0]
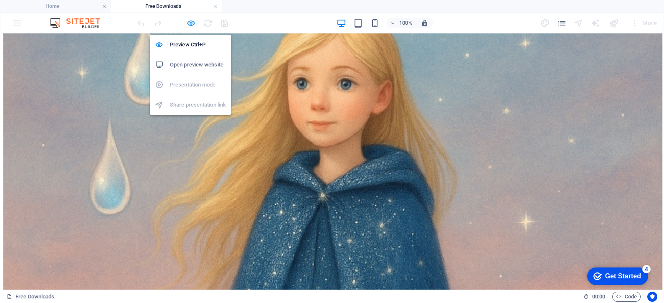
click at [189, 22] on icon "button" at bounding box center [191, 23] width 10 height 10
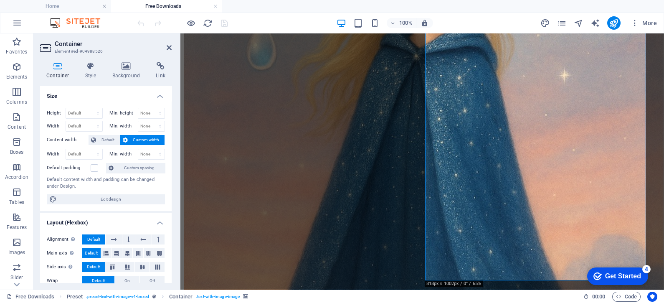
scroll to position [943, 0]
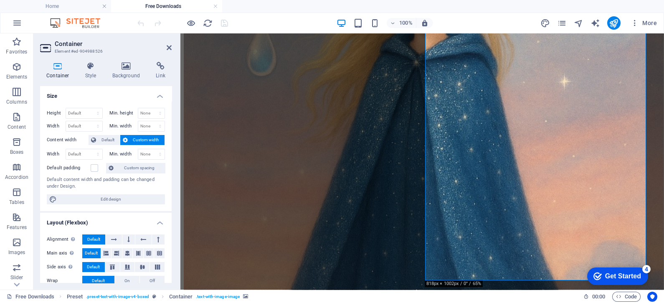
click at [169, 46] on icon at bounding box center [169, 47] width 5 height 7
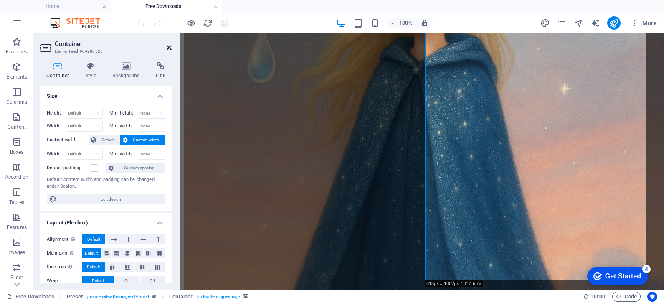
scroll to position [950, 0]
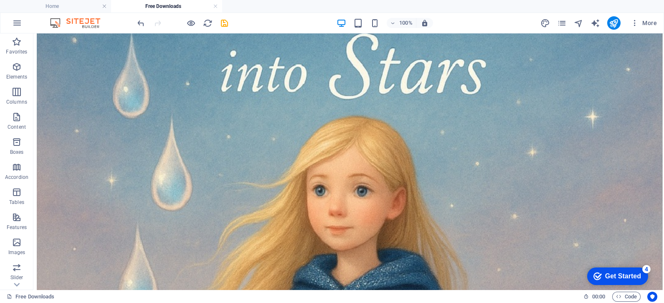
scroll to position [804, 0]
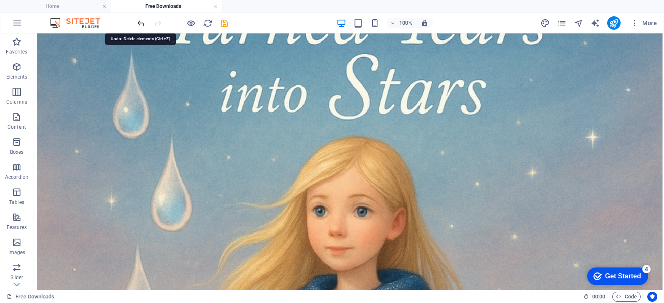
click at [139, 25] on icon "undo" at bounding box center [141, 23] width 10 height 10
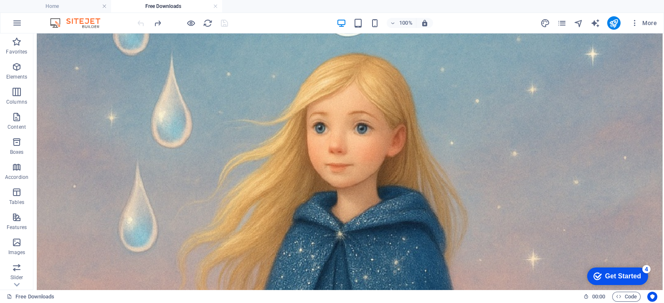
scroll to position [888, 0]
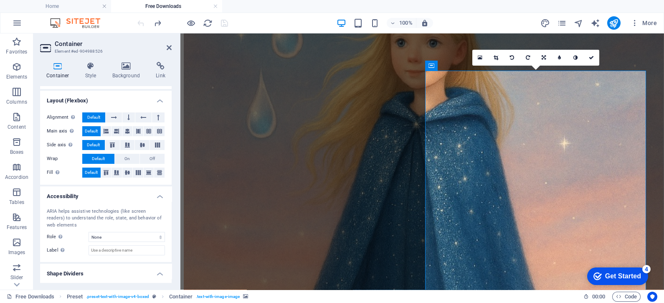
scroll to position [140, 0]
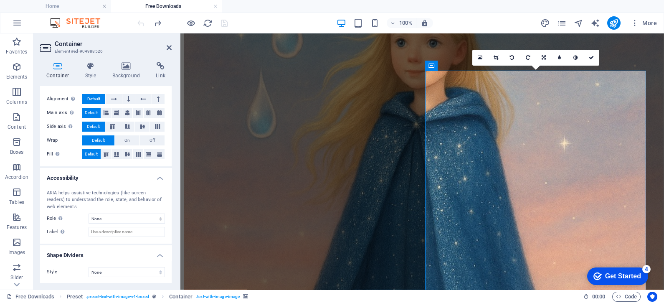
click at [175, 230] on div "Container Style Background Link Size Height Default px rem % vh vw Min. height …" at bounding box center [105, 172] width 145 height 234
click at [172, 45] on aside "Container Element #ed-904988526 Container Style Background Link Size Height Def…" at bounding box center [106, 161] width 147 height 256
click at [165, 48] on header "Container Element #ed-904988526" at bounding box center [105, 44] width 131 height 22
click at [169, 45] on icon at bounding box center [169, 47] width 5 height 7
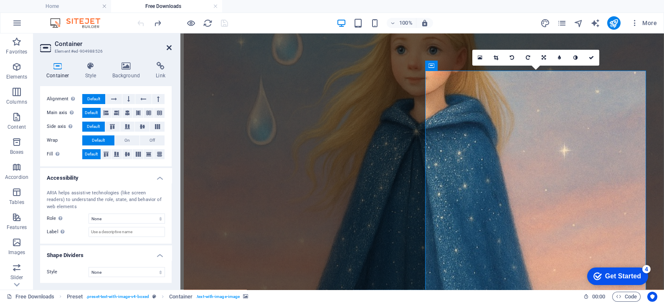
scroll to position [888, 0]
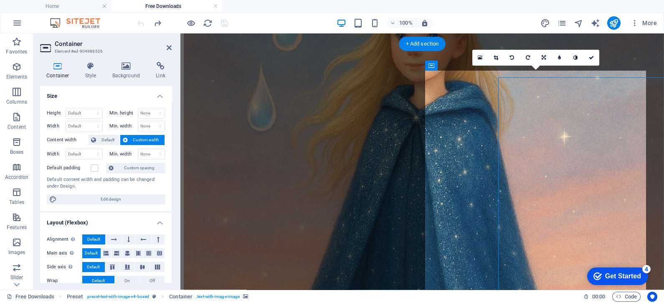
scroll to position [882, 0]
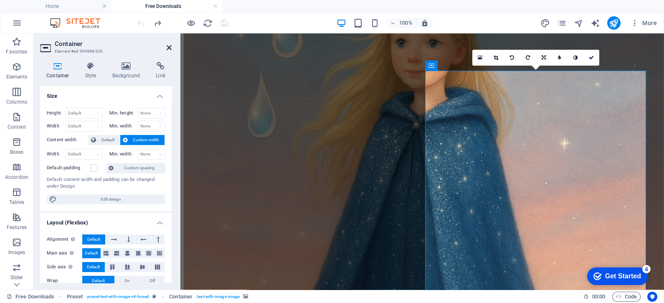
click at [169, 46] on icon at bounding box center [169, 47] width 5 height 7
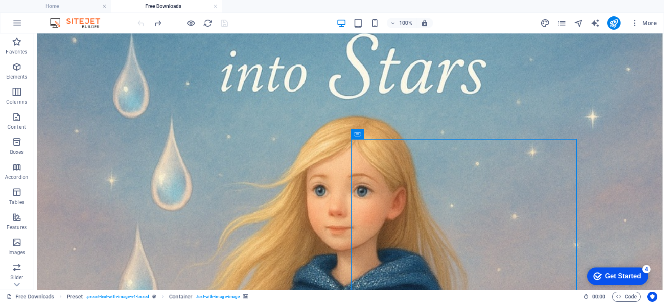
scroll to position [828, 0]
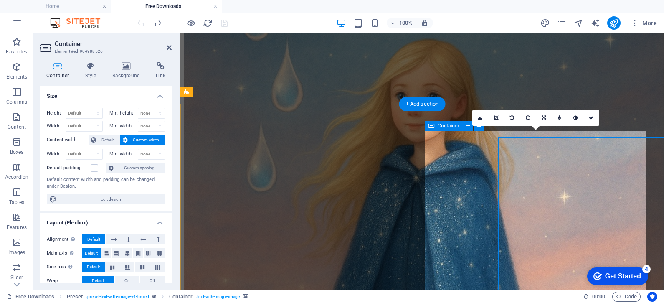
scroll to position [821, 0]
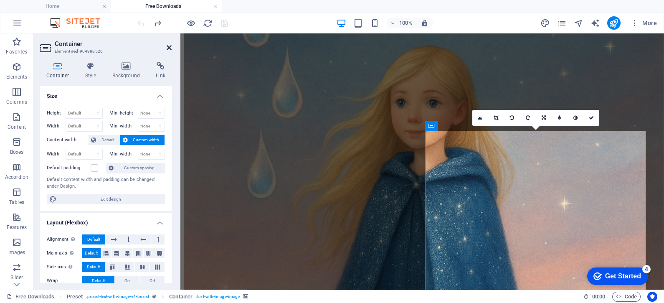
click at [171, 47] on icon at bounding box center [169, 47] width 5 height 7
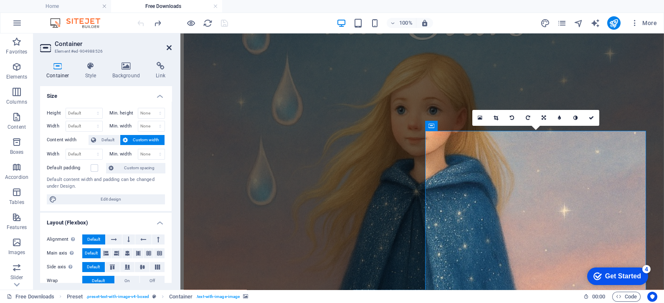
scroll to position [828, 0]
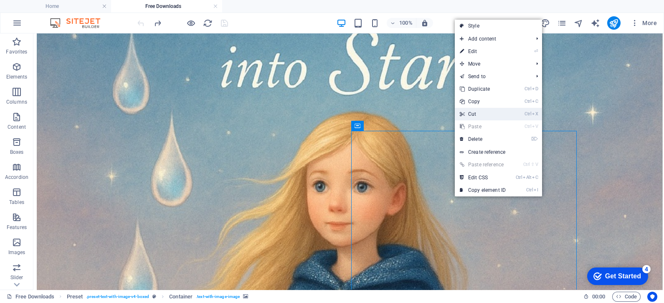
click at [473, 114] on link "Ctrl X Cut" at bounding box center [483, 114] width 56 height 13
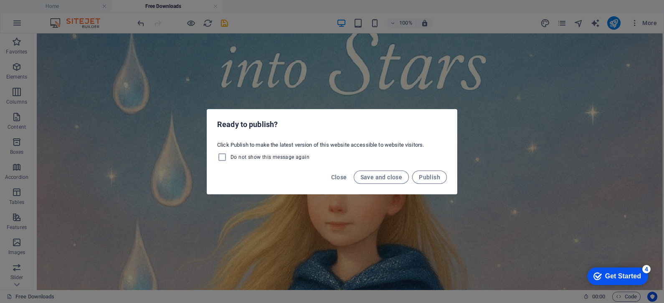
click at [362, 209] on div "Ready to publish? Click Publish to make the latest version of this website acce…" at bounding box center [332, 151] width 664 height 303
click at [343, 177] on span "Close" at bounding box center [339, 177] width 16 height 7
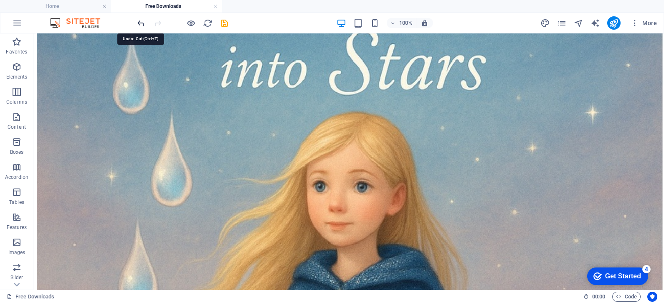
click at [141, 23] on icon "undo" at bounding box center [141, 23] width 10 height 10
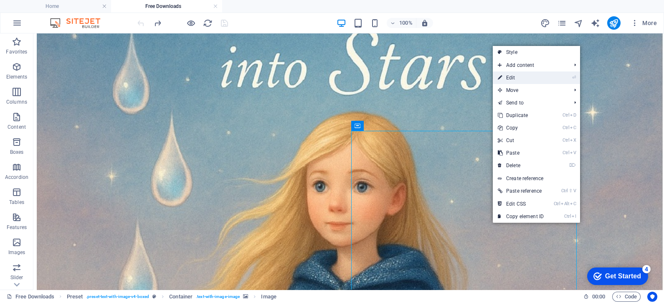
click at [520, 76] on link "⏎ Edit" at bounding box center [521, 77] width 56 height 13
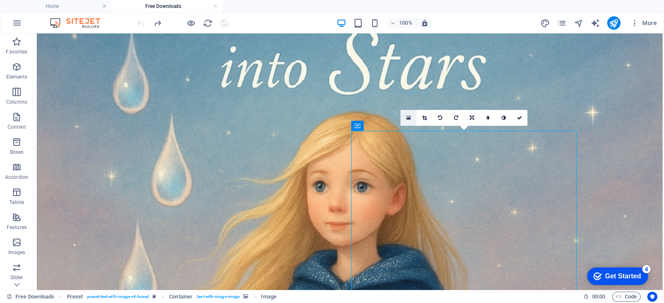
click at [407, 115] on icon at bounding box center [408, 118] width 5 height 6
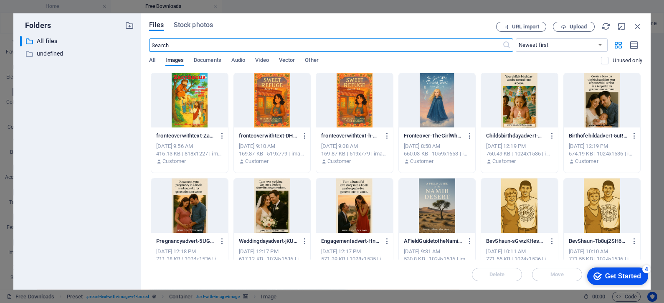
scroll to position [826, 0]
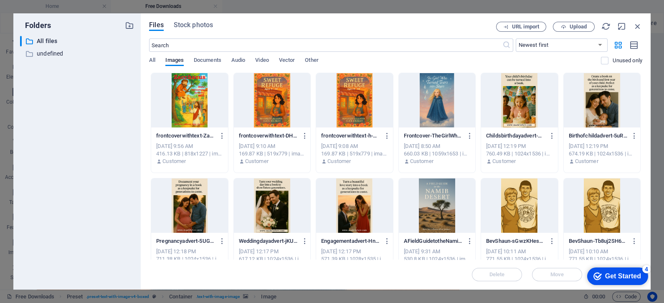
click at [191, 103] on div at bounding box center [189, 100] width 76 height 54
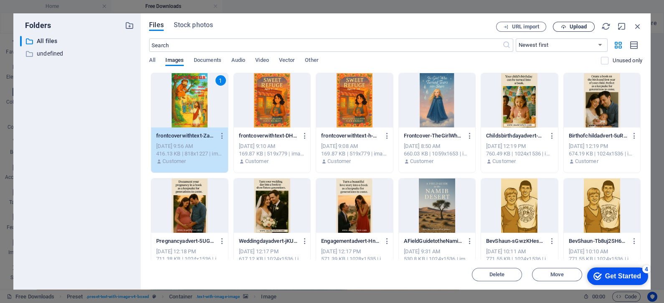
click at [573, 28] on span "Upload" at bounding box center [577, 26] width 17 height 5
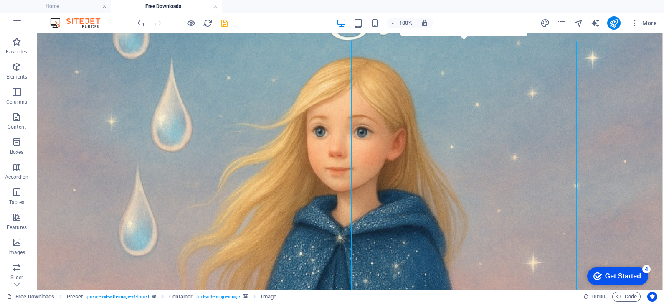
scroll to position [867, 0]
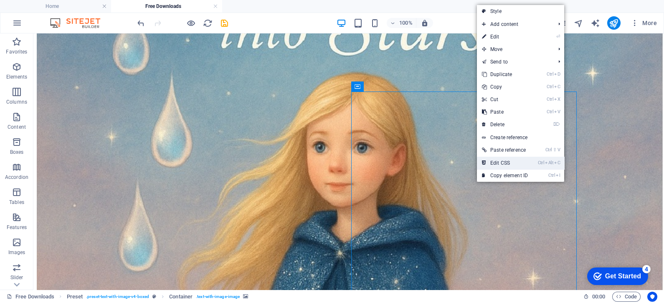
click at [495, 163] on link "Ctrl Alt C Edit CSS" at bounding box center [505, 163] width 56 height 13
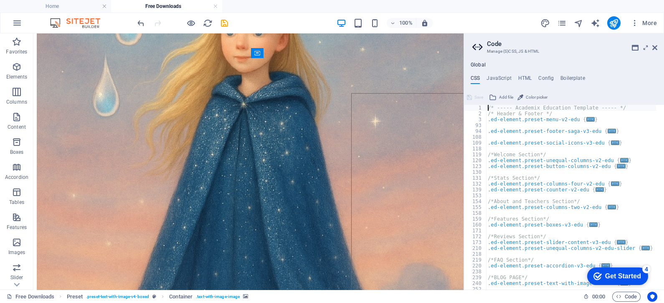
scroll to position [866, 0]
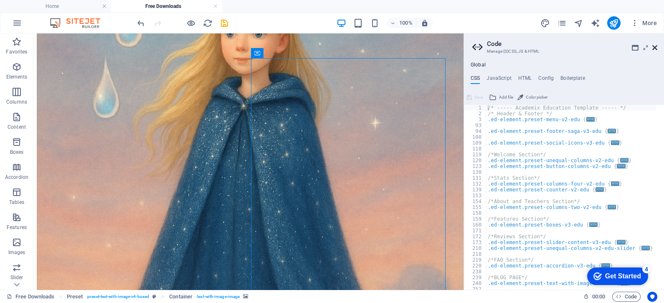
click at [654, 50] on icon at bounding box center [654, 47] width 5 height 7
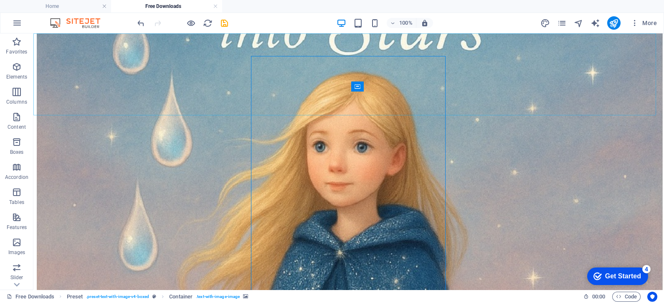
scroll to position [867, 0]
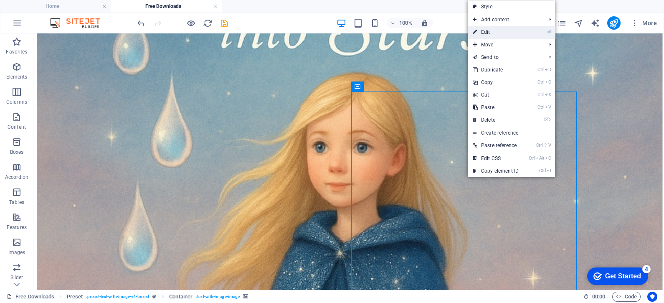
click at [486, 32] on link "⏎ Edit" at bounding box center [496, 32] width 56 height 13
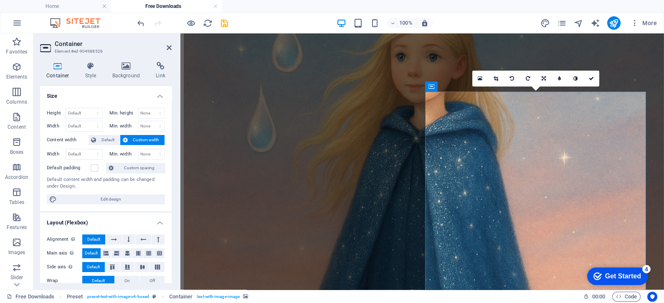
scroll to position [861, 0]
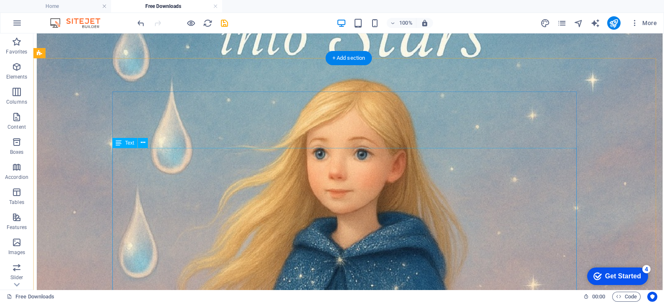
scroll to position [867, 0]
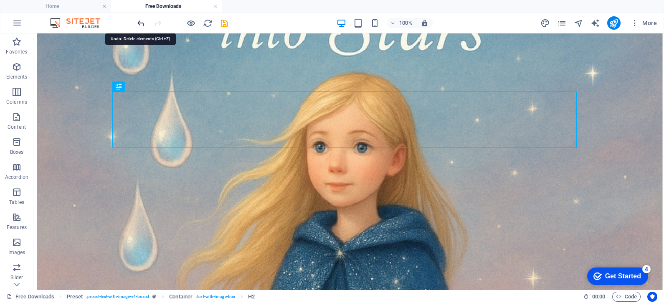
click at [139, 22] on icon "undo" at bounding box center [141, 23] width 10 height 10
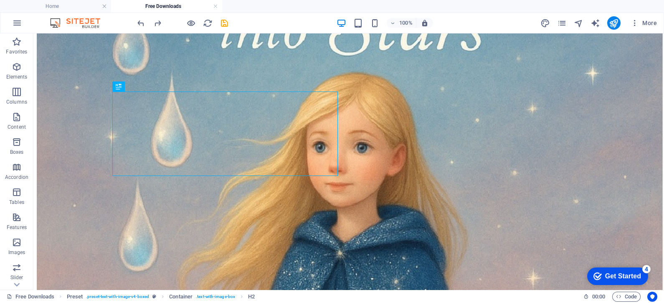
drag, startPoint x: 507, startPoint y: 179, endPoint x: 665, endPoint y: 215, distance: 162.1
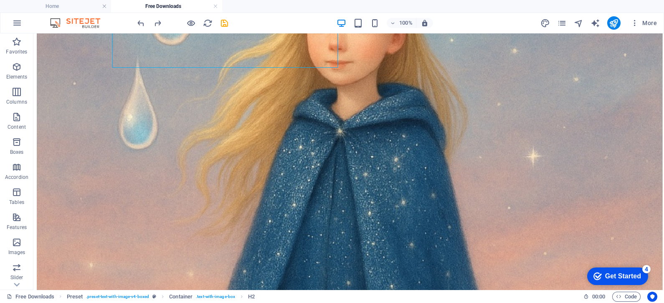
scroll to position [1001, 0]
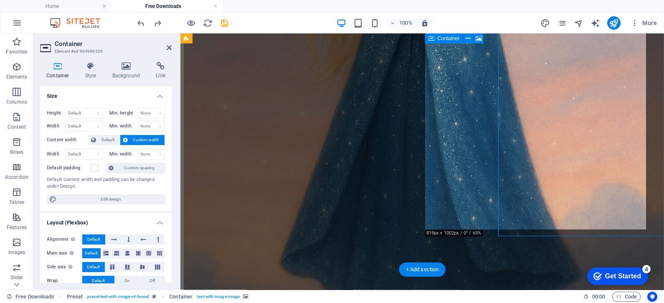
scroll to position [994, 0]
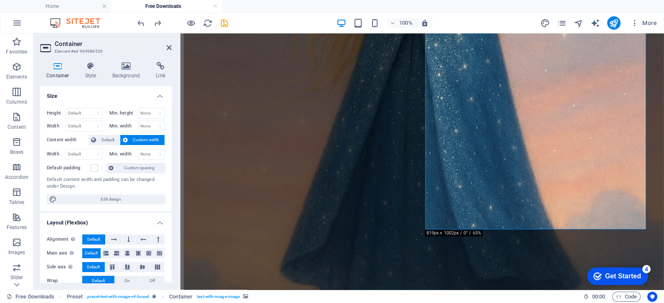
drag, startPoint x: 171, startPoint y: 109, endPoint x: 170, endPoint y: 126, distance: 17.1
click at [170, 126] on div "Size Height Default px rem % vh vw Min. height None px rem % vh vw Width Defaul…" at bounding box center [105, 184] width 131 height 197
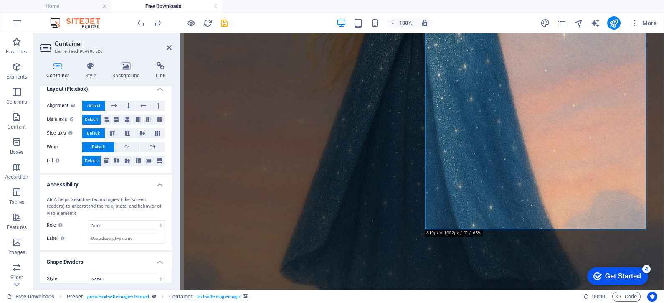
scroll to position [140, 0]
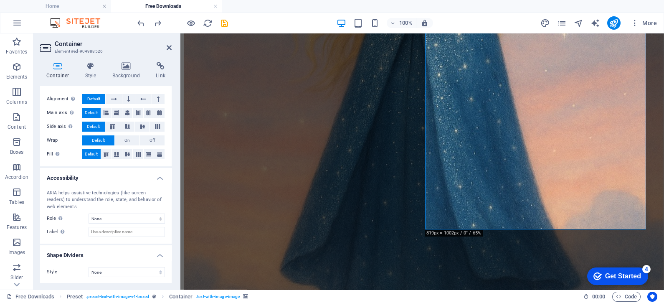
drag, startPoint x: 175, startPoint y: 221, endPoint x: 174, endPoint y: 242, distance: 20.9
click at [174, 242] on div "Container Style Background Link Size Height Default px rem % vh vw Min. height …" at bounding box center [105, 172] width 145 height 234
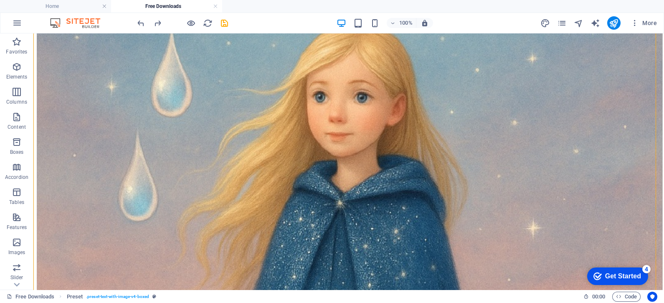
scroll to position [897, 0]
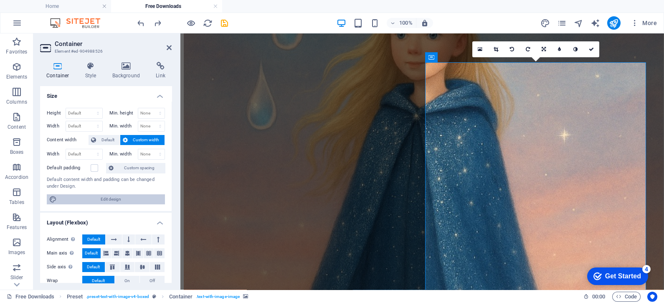
click at [126, 198] on span "Edit design" at bounding box center [110, 199] width 103 height 10
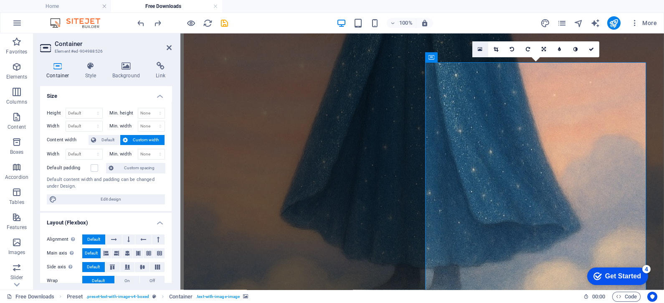
select select "px"
select select "400"
select select "px"
select select "rem"
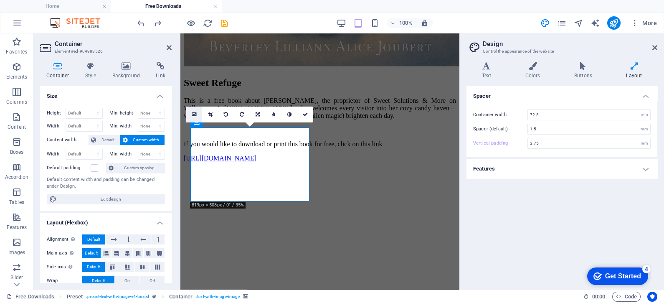
scroll to position [1122, 0]
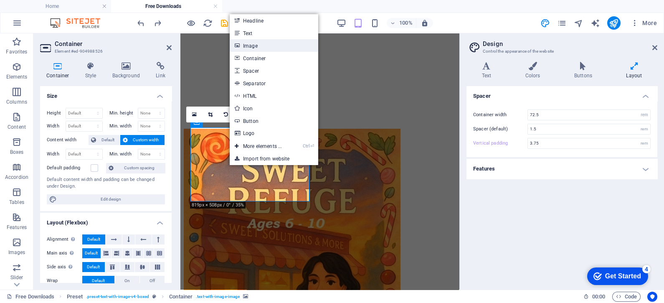
click at [253, 45] on link "Image" at bounding box center [274, 45] width 88 height 13
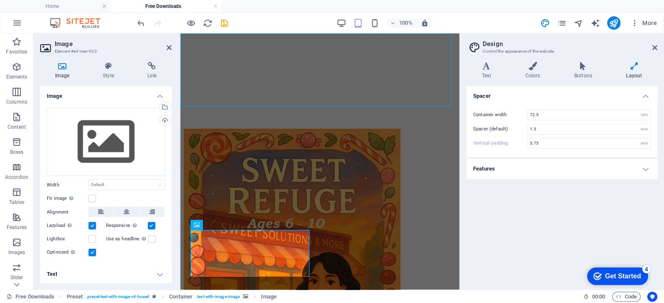
scroll to position [1020, 0]
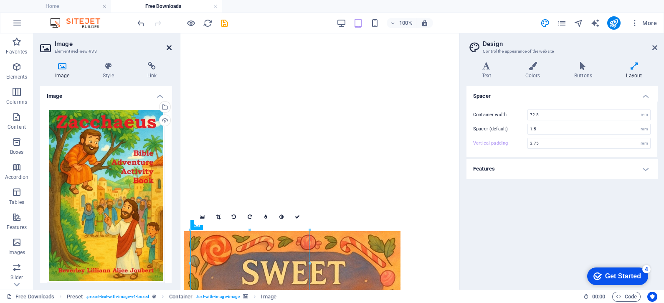
click at [169, 47] on icon at bounding box center [169, 47] width 5 height 7
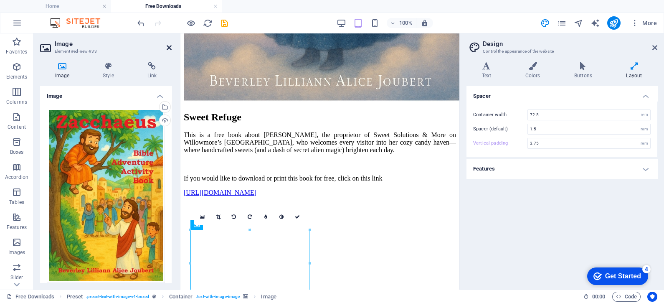
scroll to position [1029, 0]
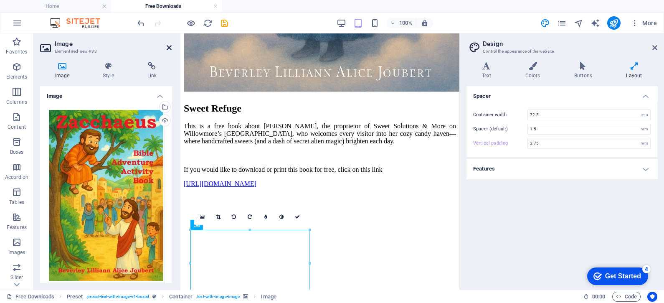
type input "5"
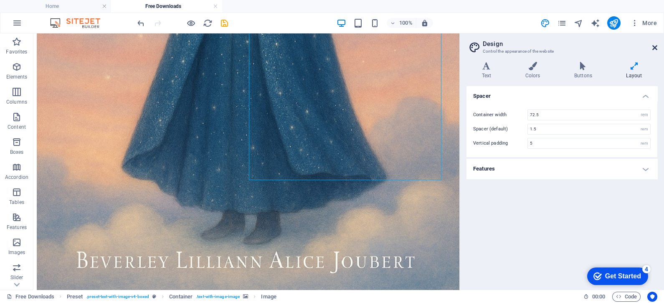
click at [656, 48] on icon at bounding box center [654, 47] width 5 height 7
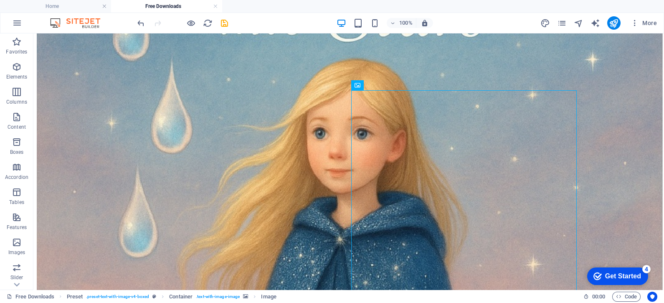
scroll to position [885, 0]
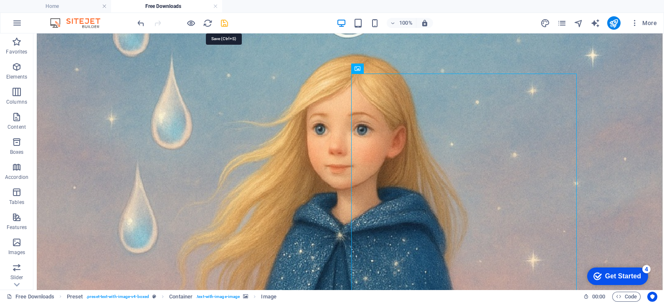
click at [222, 22] on icon "save" at bounding box center [225, 23] width 10 height 10
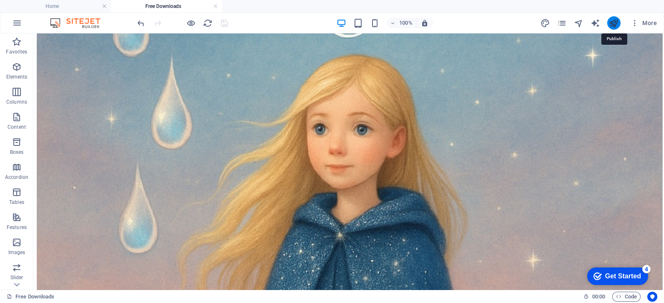
click at [614, 21] on icon "publish" at bounding box center [614, 23] width 10 height 10
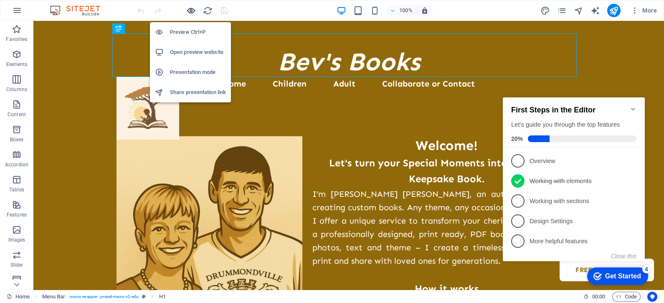
click at [189, 8] on icon "button" at bounding box center [191, 11] width 10 height 10
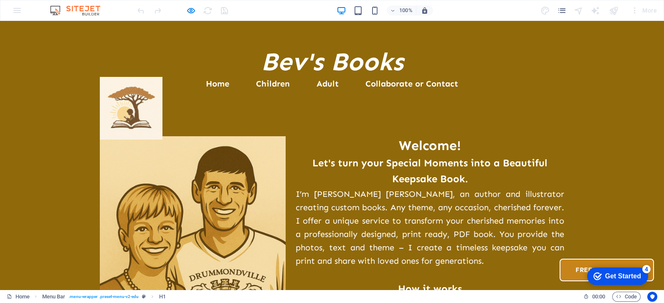
click at [559, 258] on link "Free Downloads" at bounding box center [606, 269] width 94 height 23
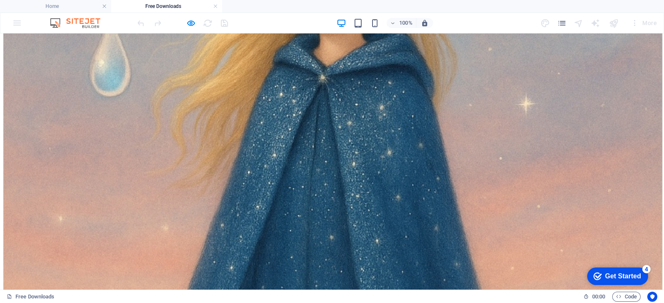
scroll to position [1121, 0]
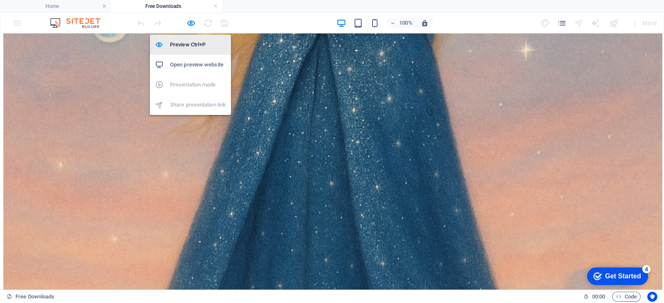
click at [186, 39] on li "Preview Ctrl+P" at bounding box center [190, 45] width 81 height 20
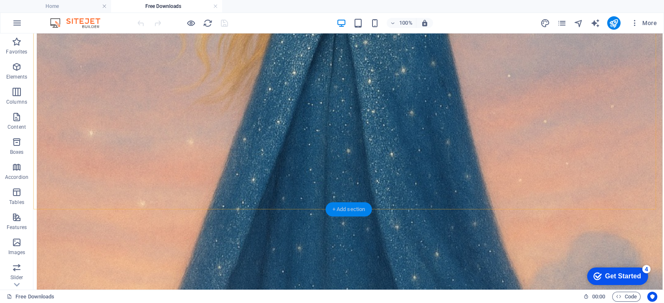
click at [346, 208] on div "+ Add section" at bounding box center [349, 209] width 46 height 14
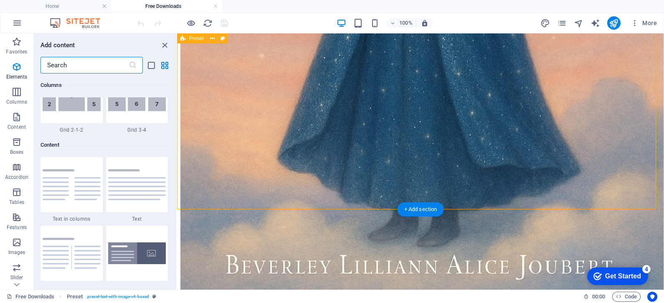
scroll to position [1461, 0]
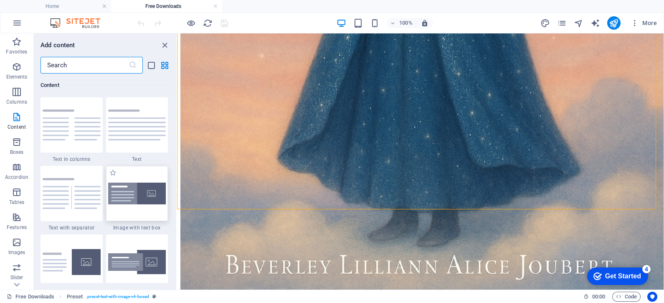
click at [138, 194] on img at bounding box center [137, 193] width 58 height 22
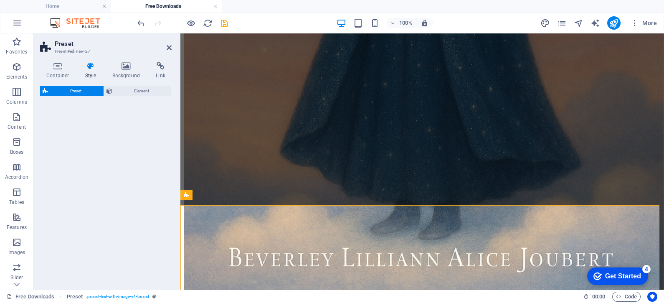
scroll to position [1117, 0]
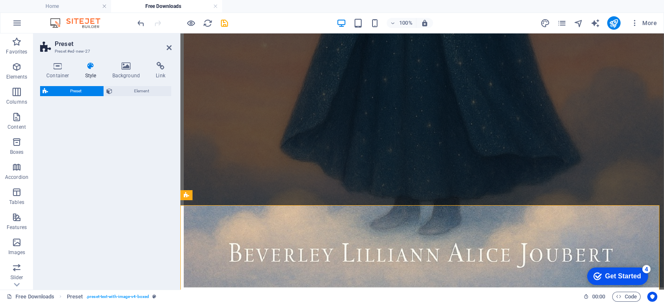
select select "rem"
select select "px"
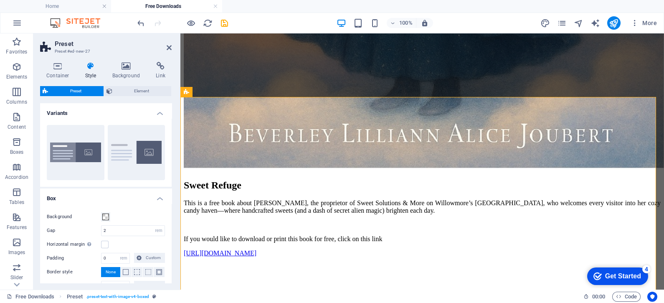
scroll to position [1239, 0]
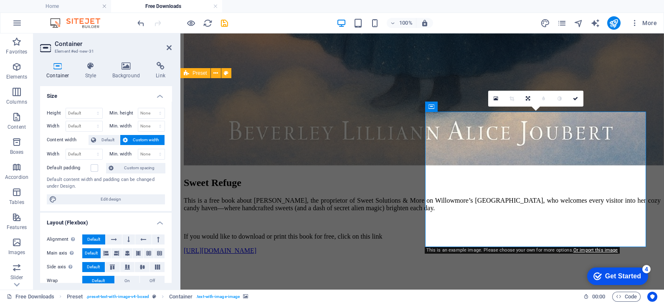
click at [498, 99] on link at bounding box center [496, 99] width 16 height 16
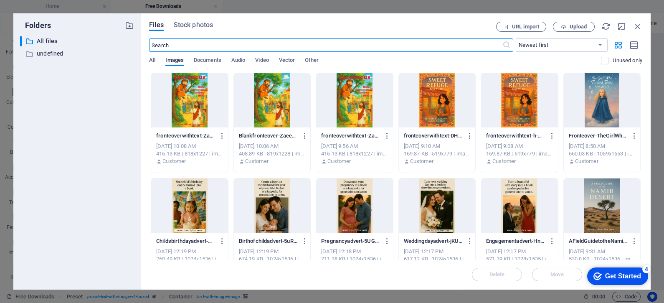
scroll to position [1230, 0]
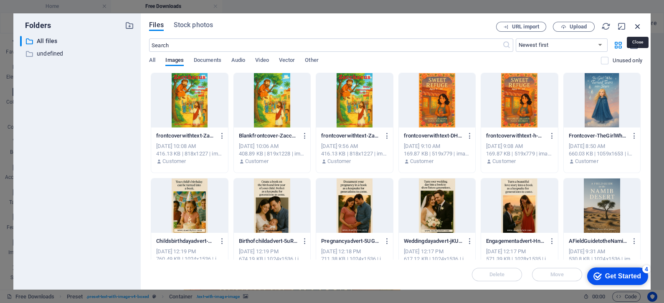
click at [638, 25] on icon "button" at bounding box center [637, 26] width 9 height 9
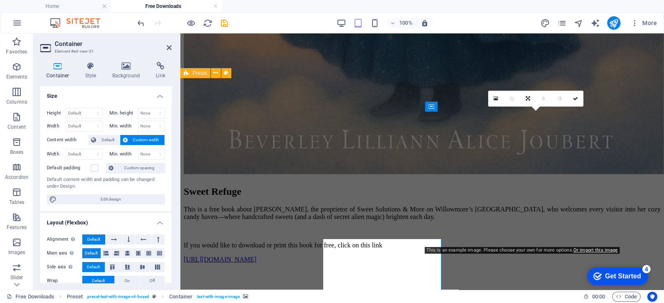
scroll to position [1239, 0]
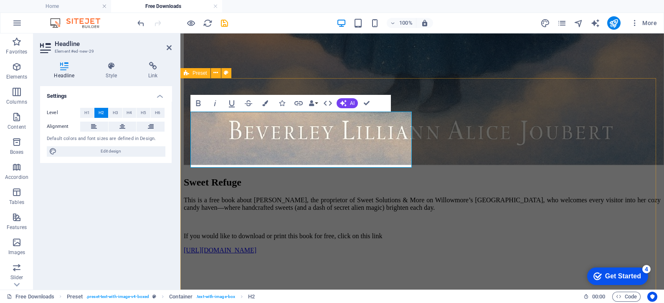
drag, startPoint x: 312, startPoint y: 163, endPoint x: 181, endPoint y: 117, distance: 138.9
click at [264, 100] on icon "button" at bounding box center [265, 103] width 6 height 6
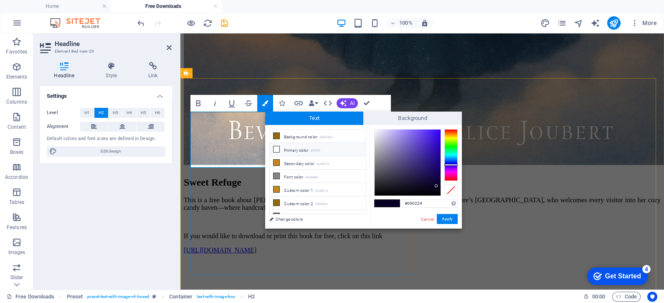
click at [274, 149] on icon at bounding box center [276, 149] width 6 height 6
type input "#ffffff"
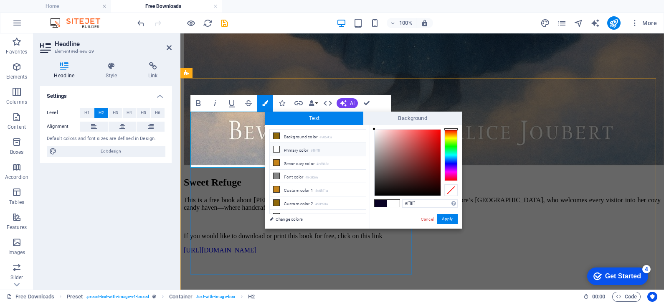
click at [274, 149] on icon at bounding box center [276, 149] width 6 height 6
click at [394, 204] on span at bounding box center [393, 203] width 13 height 7
click at [450, 218] on button "Apply" at bounding box center [447, 219] width 21 height 10
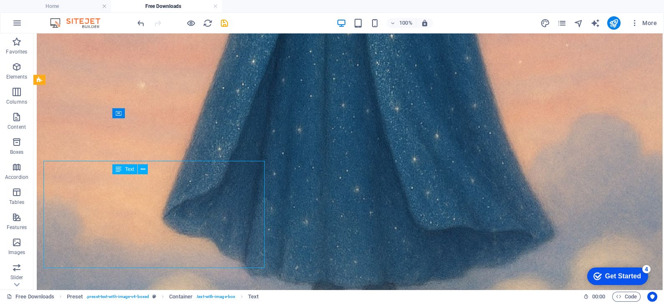
scroll to position [1246, 0]
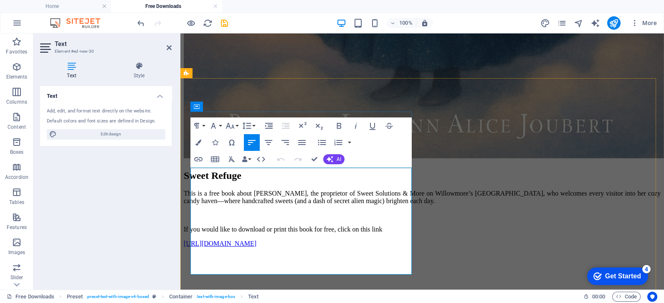
scroll to position [1239, 0]
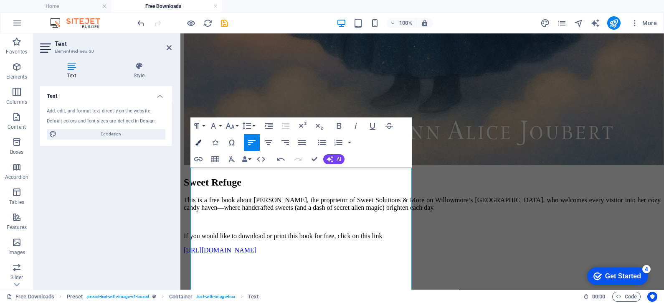
click at [200, 143] on icon "button" at bounding box center [198, 142] width 6 height 6
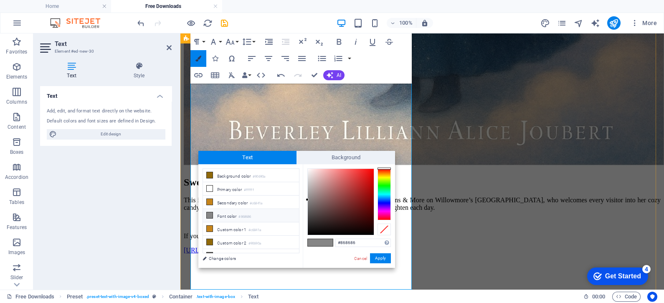
scroll to position [1344, 0]
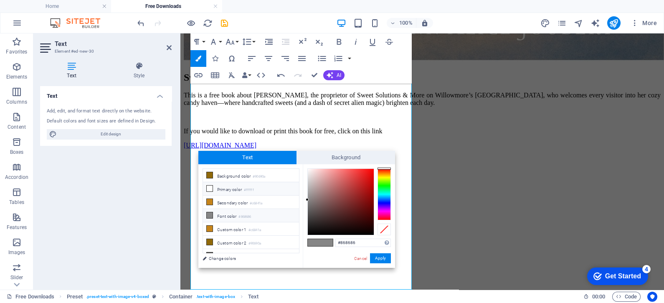
click at [210, 187] on icon at bounding box center [210, 188] width 6 height 6
type input "#ffffff"
click at [210, 187] on icon at bounding box center [210, 188] width 6 height 6
click at [328, 240] on span at bounding box center [326, 242] width 13 height 7
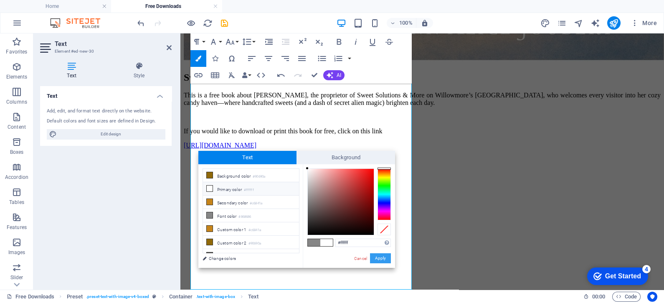
click at [379, 259] on button "Apply" at bounding box center [380, 258] width 21 height 10
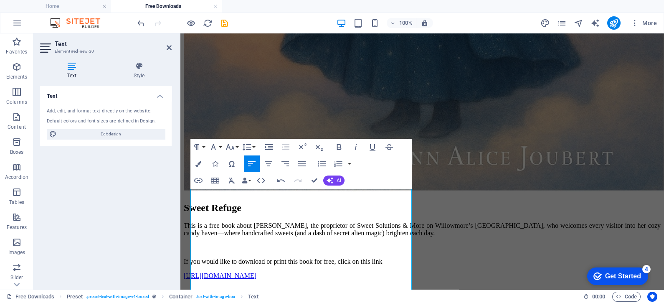
scroll to position [1198, 0]
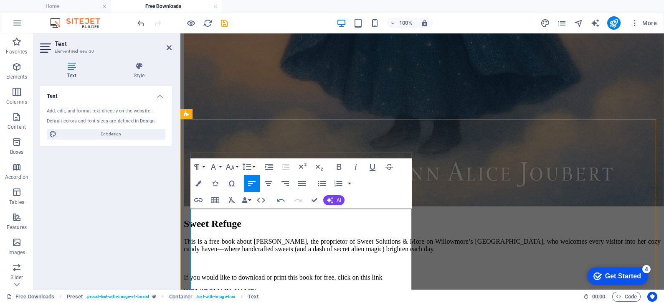
drag, startPoint x: 313, startPoint y: 230, endPoint x: 232, endPoint y: 226, distance: 81.0
click at [341, 164] on icon "button" at bounding box center [339, 167] width 10 height 10
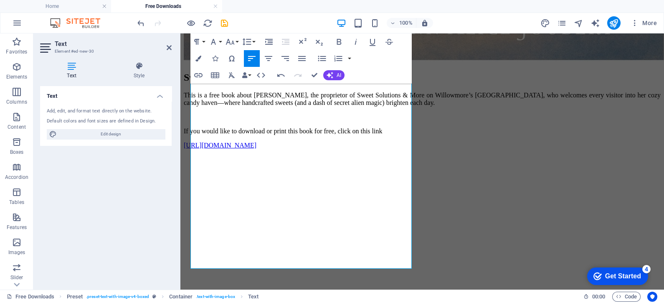
scroll to position [1365, 0]
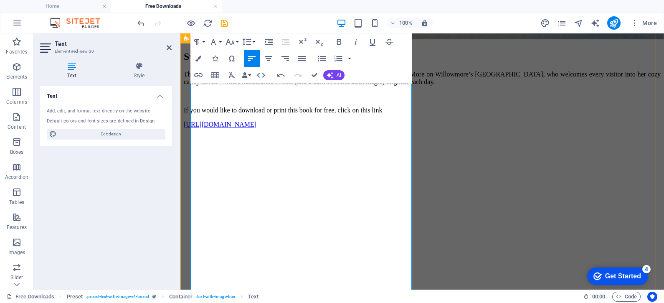
click at [253, 250] on icon "button" at bounding box center [252, 253] width 10 height 10
click at [167, 47] on icon at bounding box center [169, 47] width 5 height 7
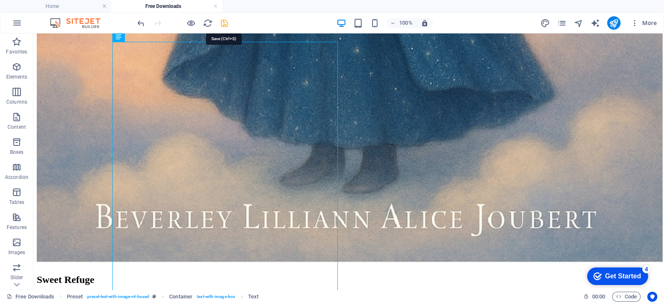
click at [225, 19] on icon "save" at bounding box center [225, 23] width 10 height 10
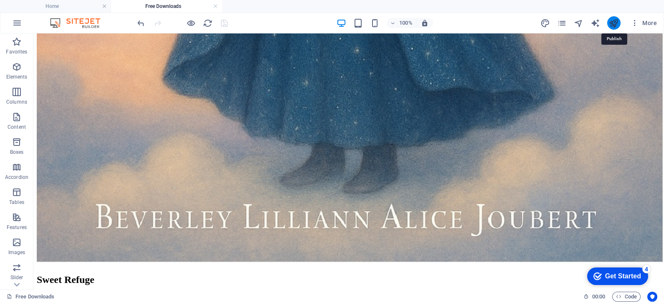
click at [613, 22] on icon "publish" at bounding box center [614, 23] width 10 height 10
